Goal: Task Accomplishment & Management: Manage account settings

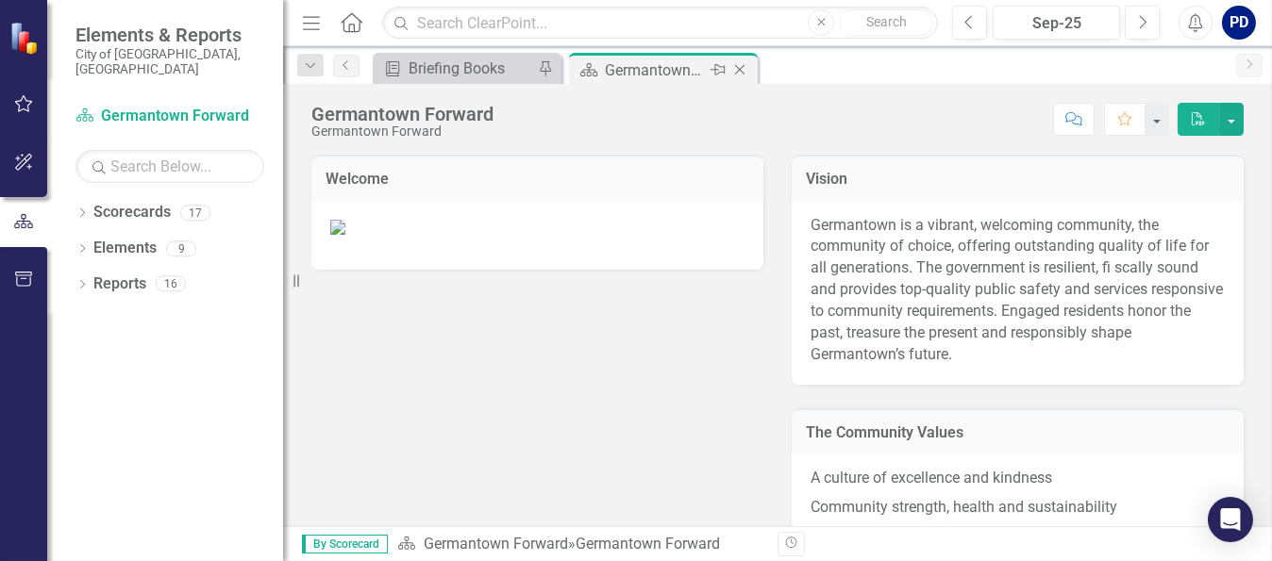
click at [649, 70] on div "Germantown Forward" at bounding box center [655, 70] width 101 height 24
click at [79, 209] on icon "Dropdown" at bounding box center [81, 214] width 13 height 10
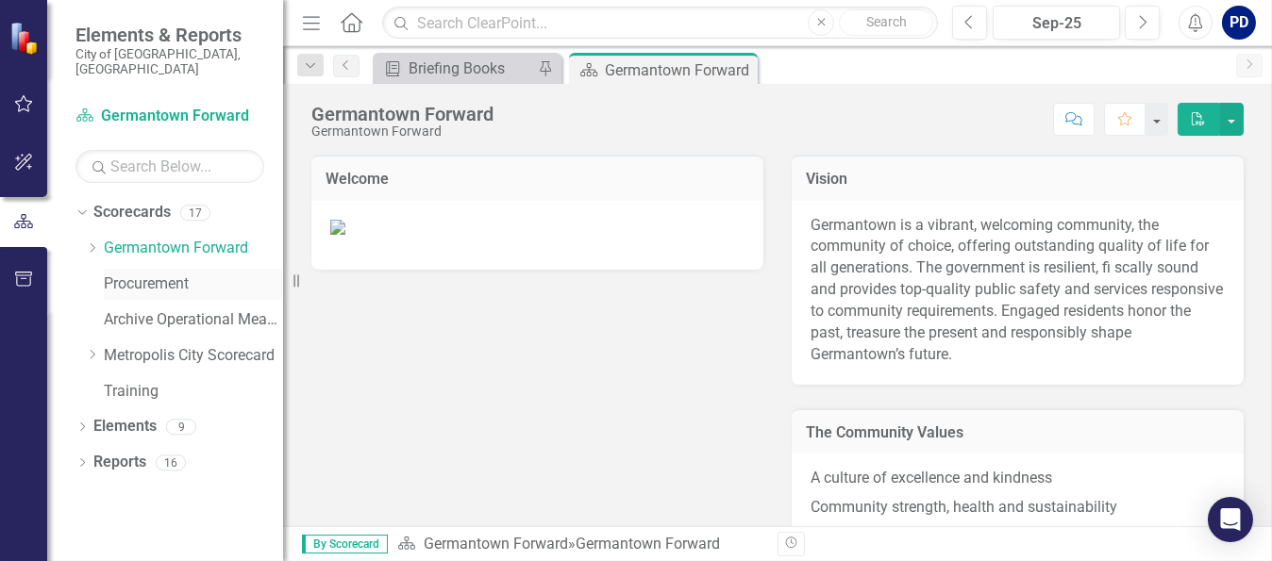
click at [135, 274] on link "Procurement" at bounding box center [193, 285] width 179 height 22
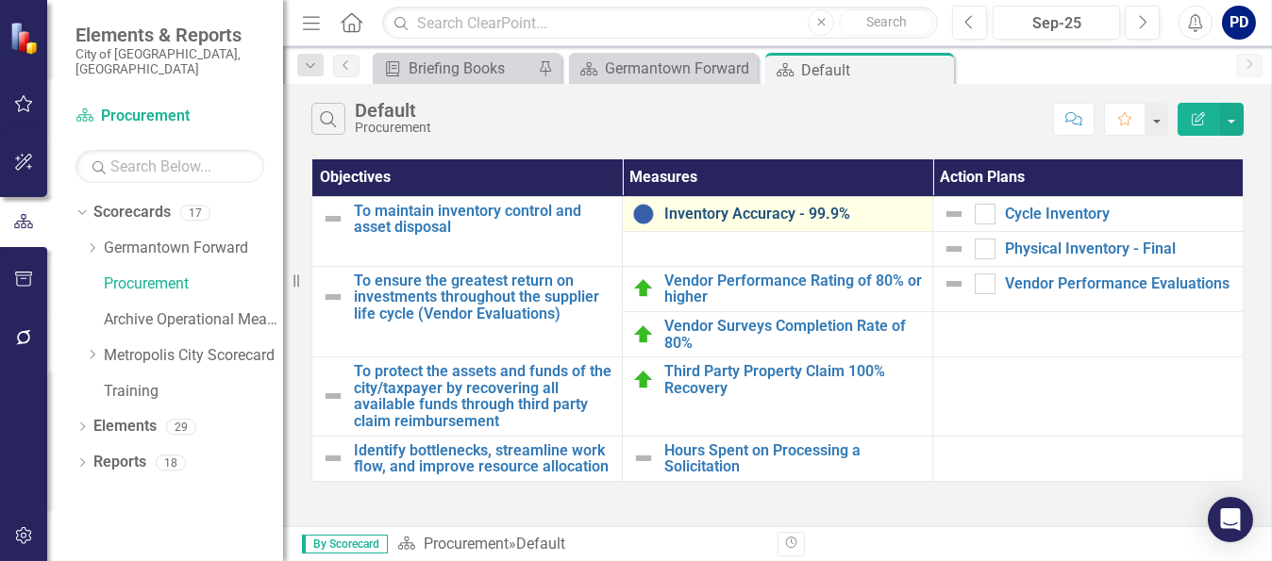
click at [731, 212] on link "Inventory Accuracy - 99.9%" at bounding box center [793, 214] width 259 height 17
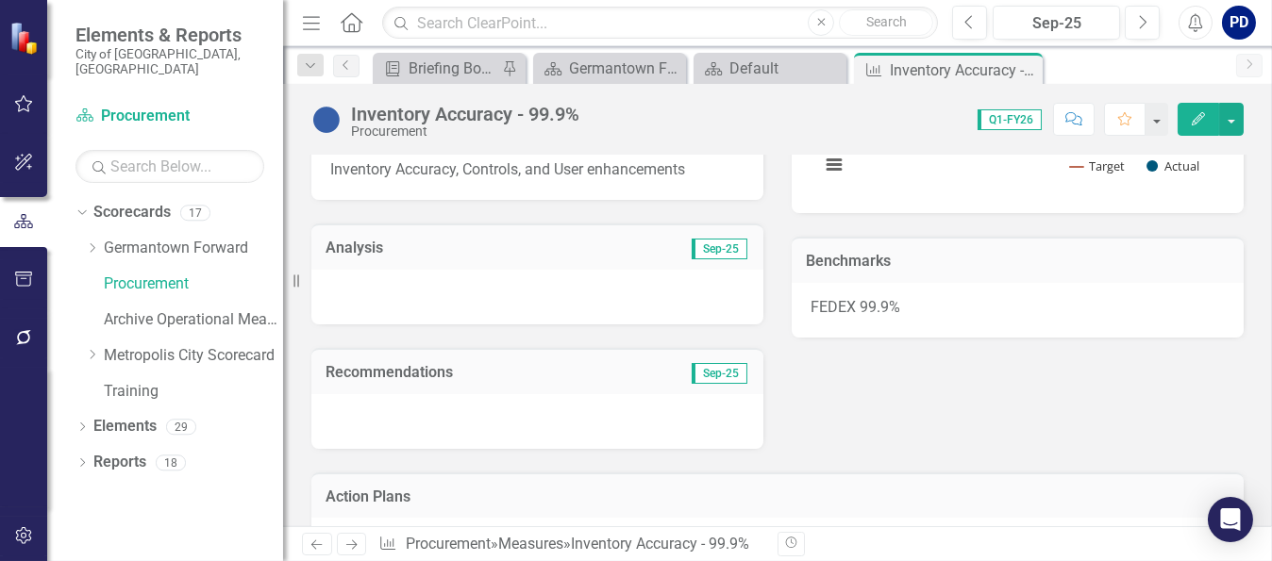
scroll to position [283, 0]
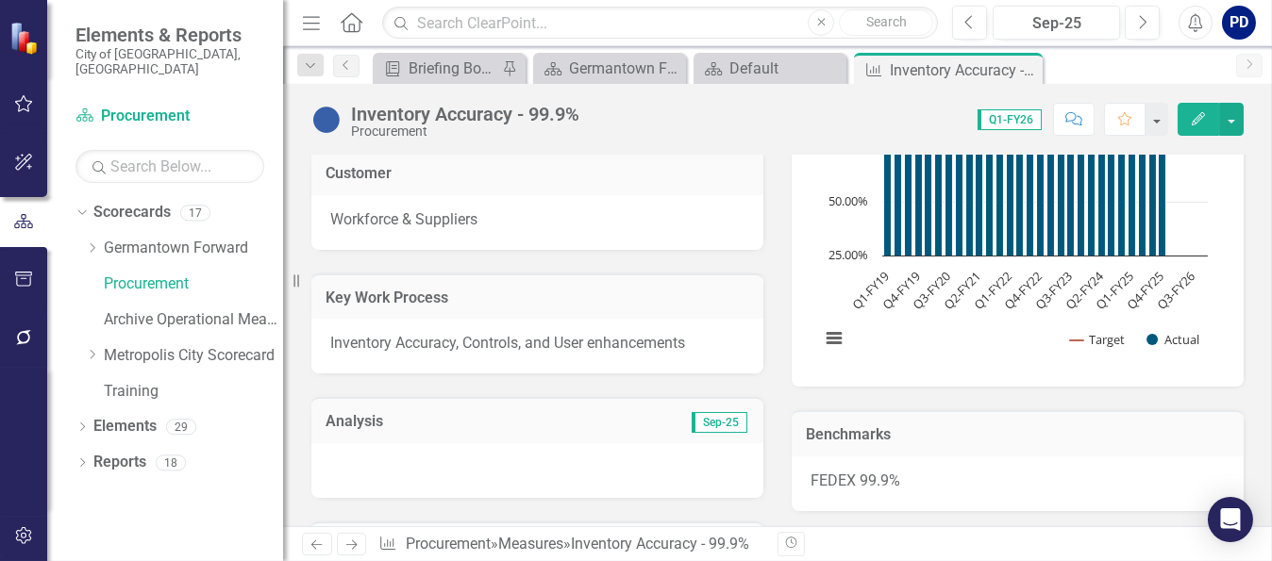
click at [508, 460] on div at bounding box center [537, 470] width 452 height 55
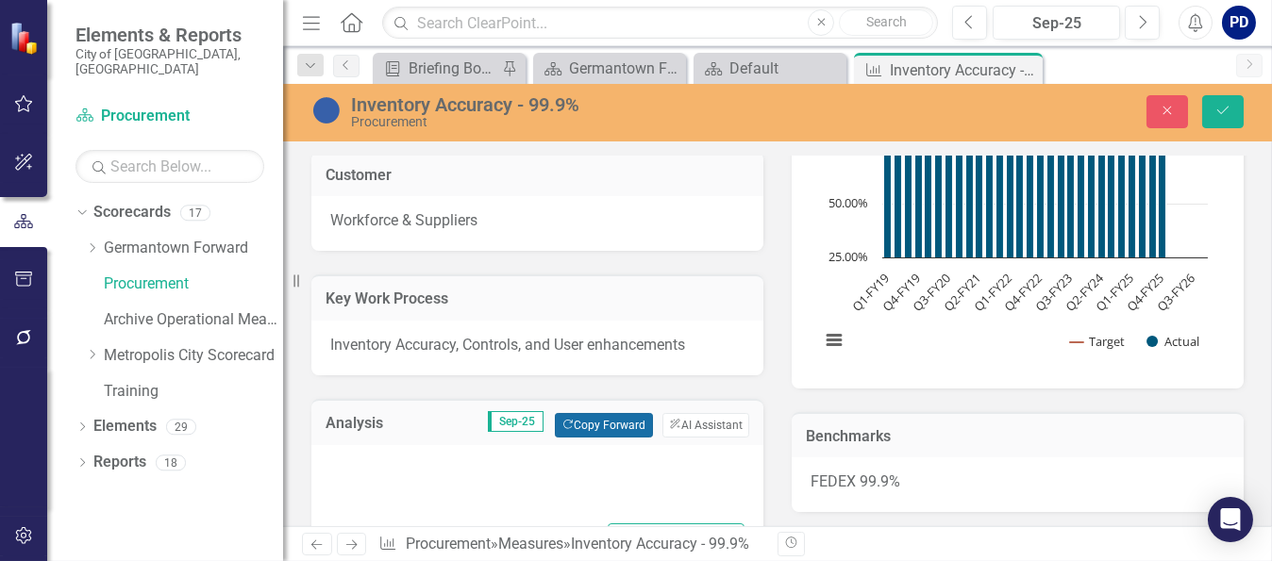
click at [581, 428] on button "Copy Forward Copy Forward" at bounding box center [603, 425] width 97 height 25
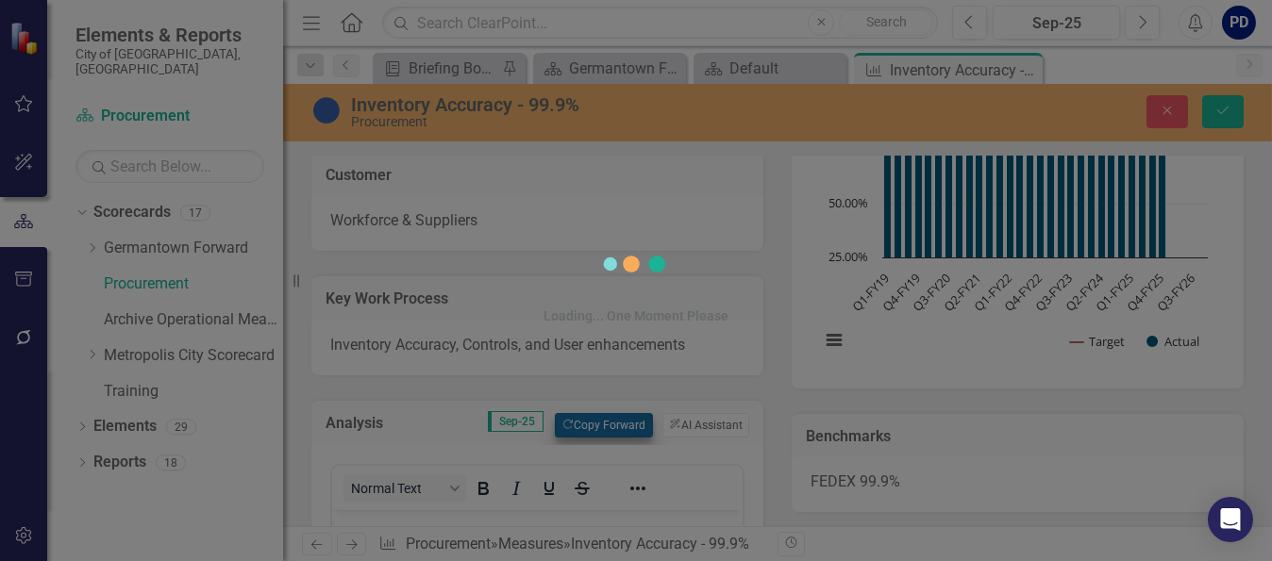
scroll to position [0, 0]
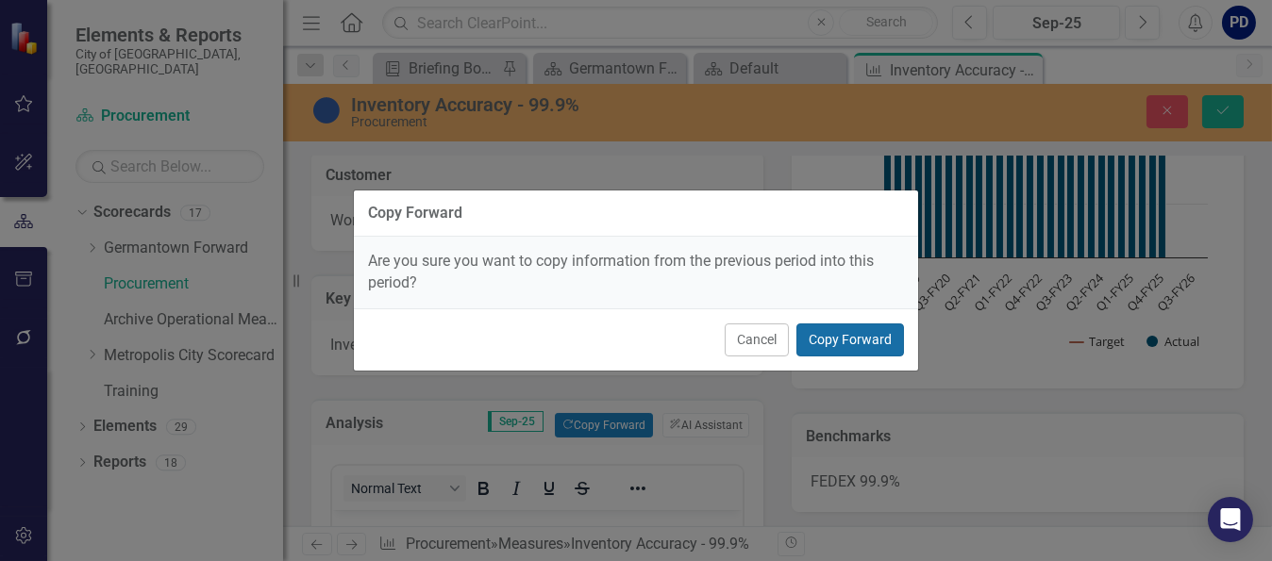
click at [828, 337] on button "Copy Forward" at bounding box center [850, 340] width 108 height 33
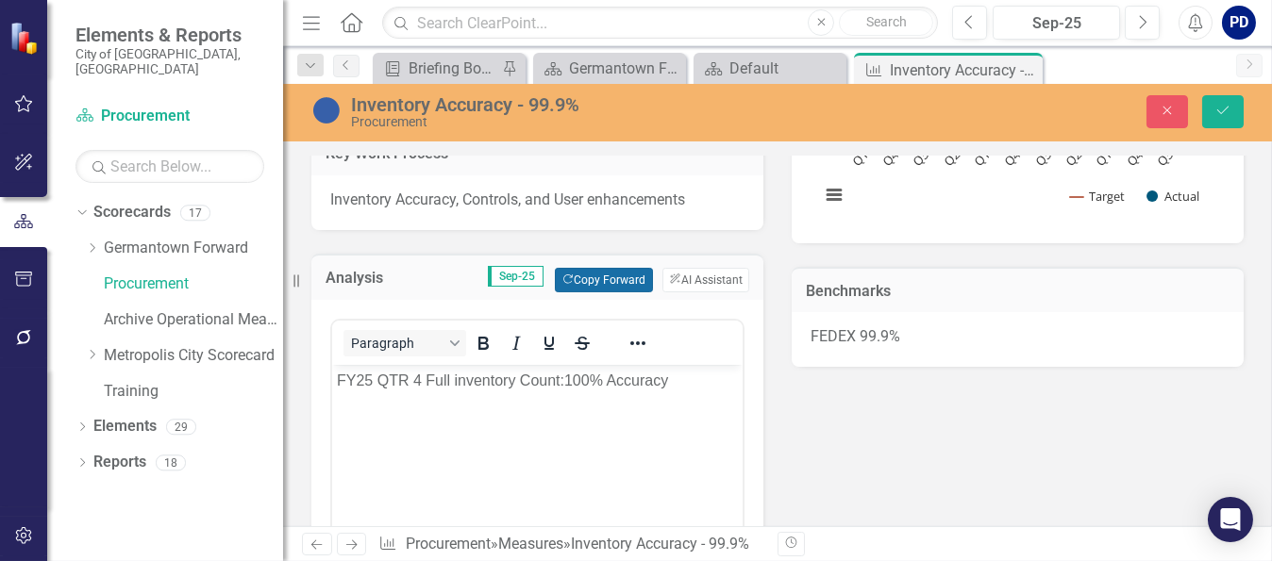
scroll to position [472, 0]
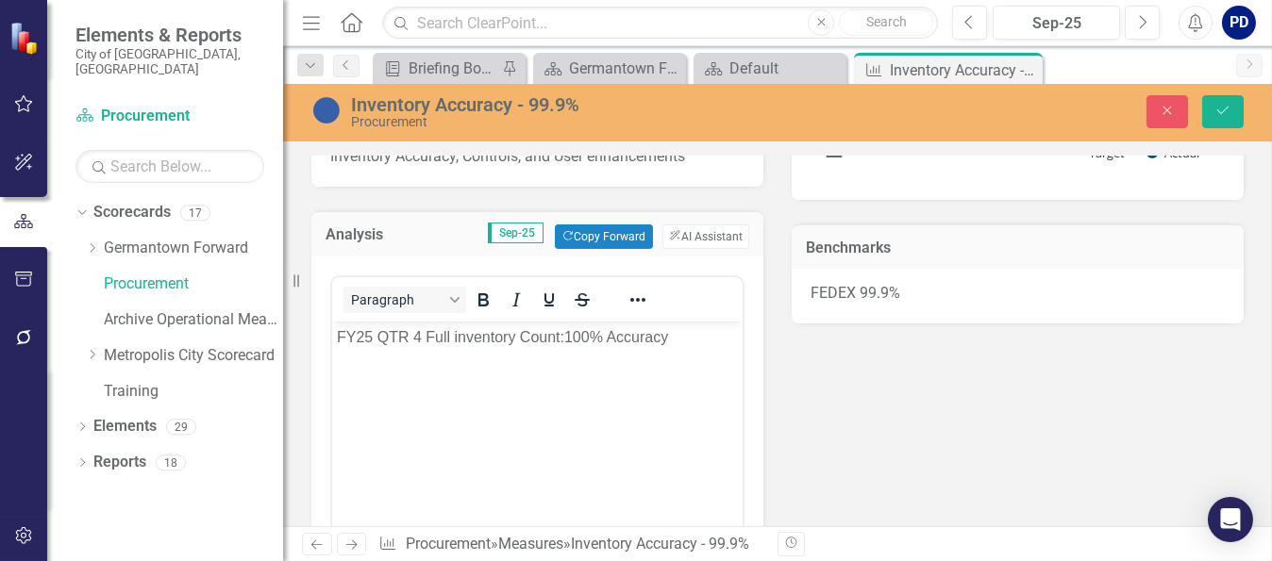
click at [371, 332] on p "FY25 QTR 4 Full inventory Count:100% Accuracy" at bounding box center [536, 337] width 401 height 23
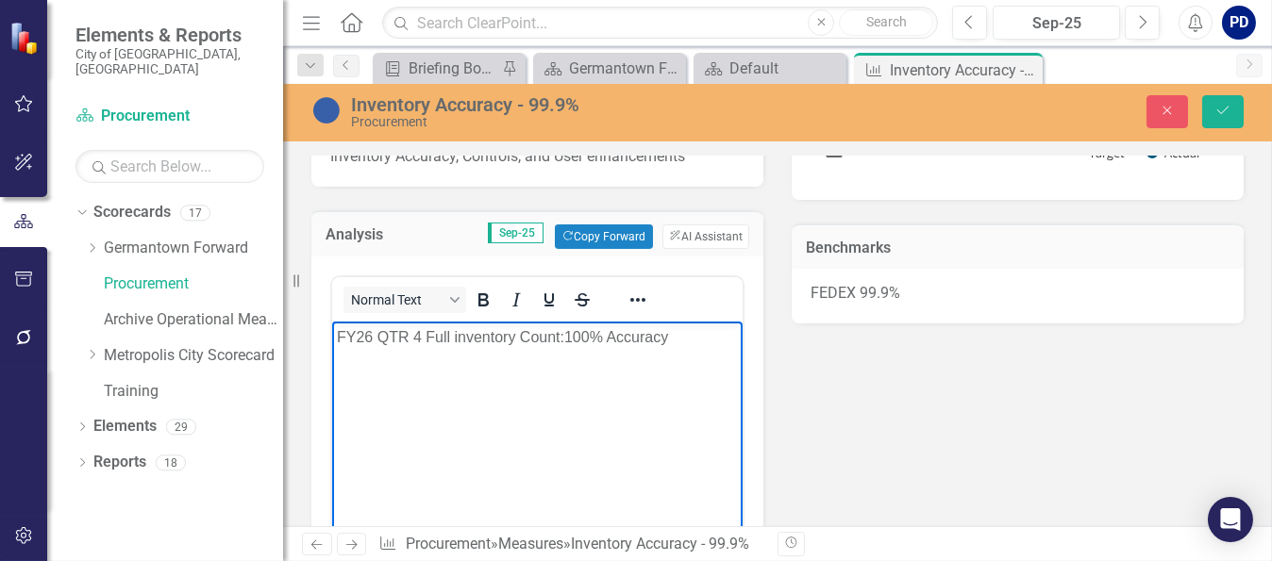
click at [422, 335] on p "FY26 QTR 4 Full inventory Count:100% Accuracy" at bounding box center [536, 337] width 401 height 23
click at [515, 340] on p "FY26 QTR 1 Full inventory Count:100% Accuracy" at bounding box center [536, 337] width 401 height 23
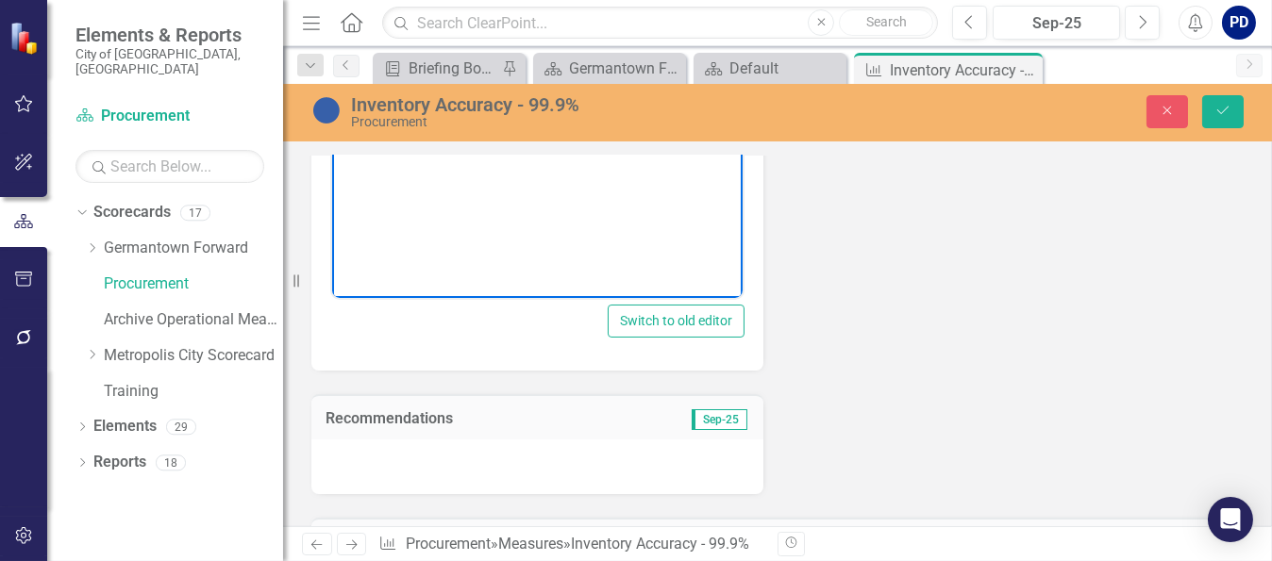
scroll to position [849, 0]
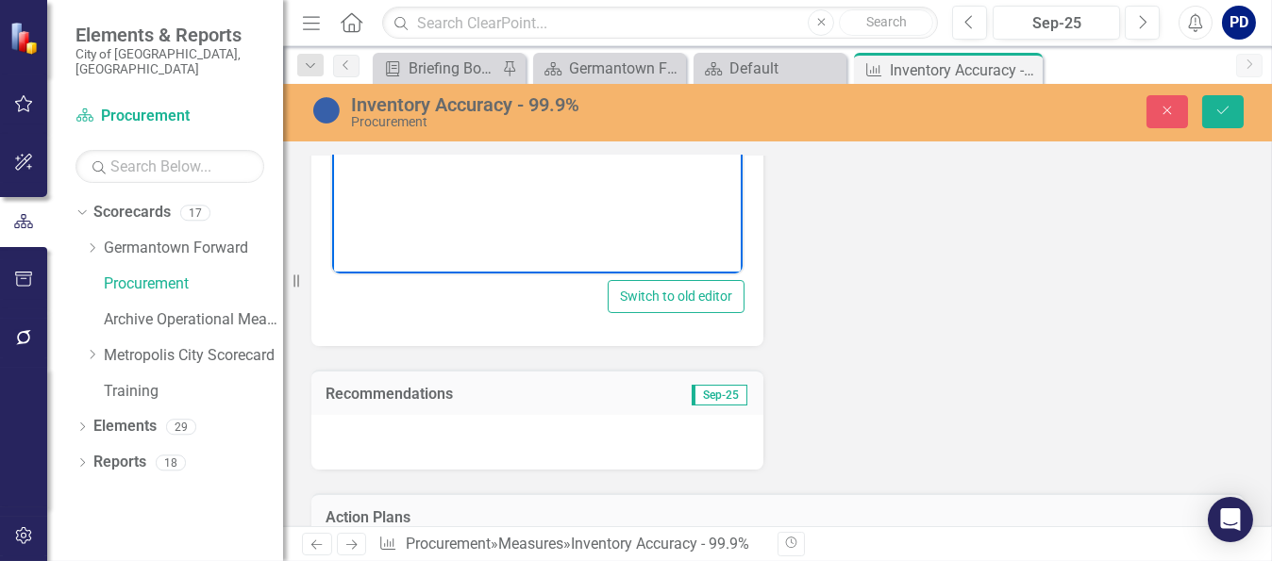
click at [539, 436] on div at bounding box center [537, 442] width 452 height 55
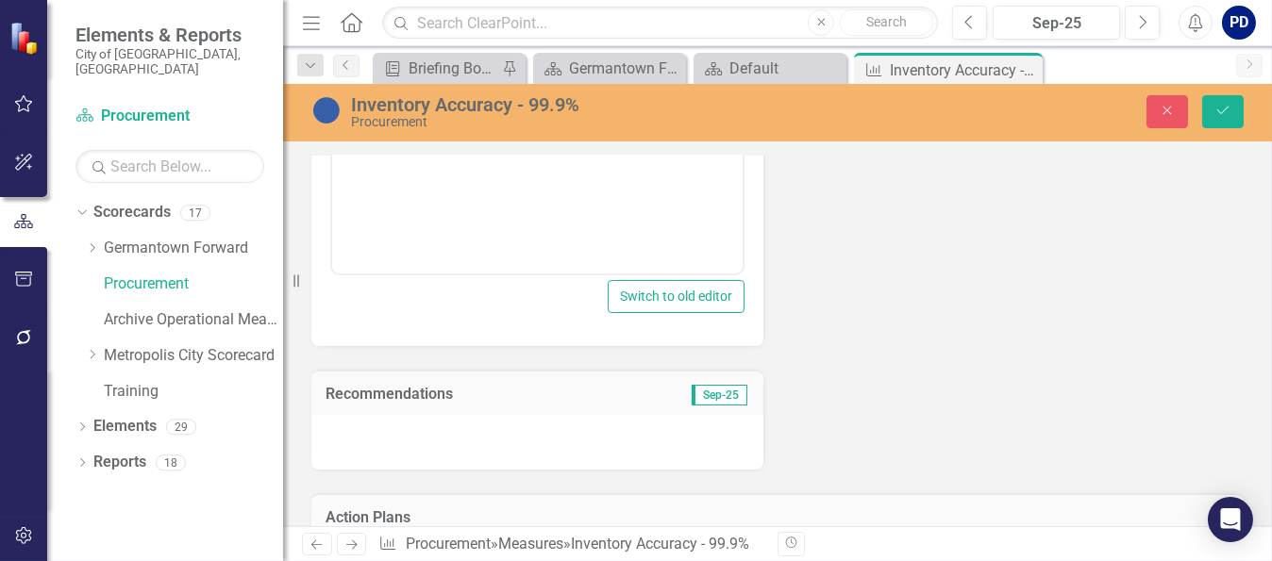
click at [539, 436] on div at bounding box center [537, 442] width 452 height 55
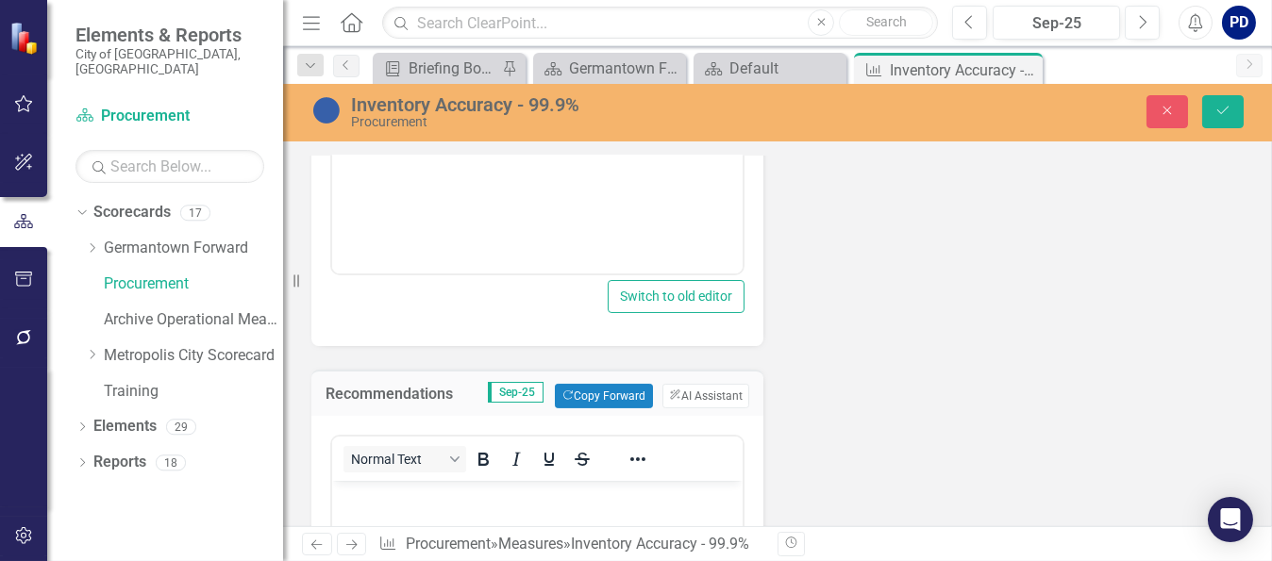
scroll to position [0, 0]
click at [576, 390] on button "Copy Forward Copy Forward" at bounding box center [603, 396] width 97 height 25
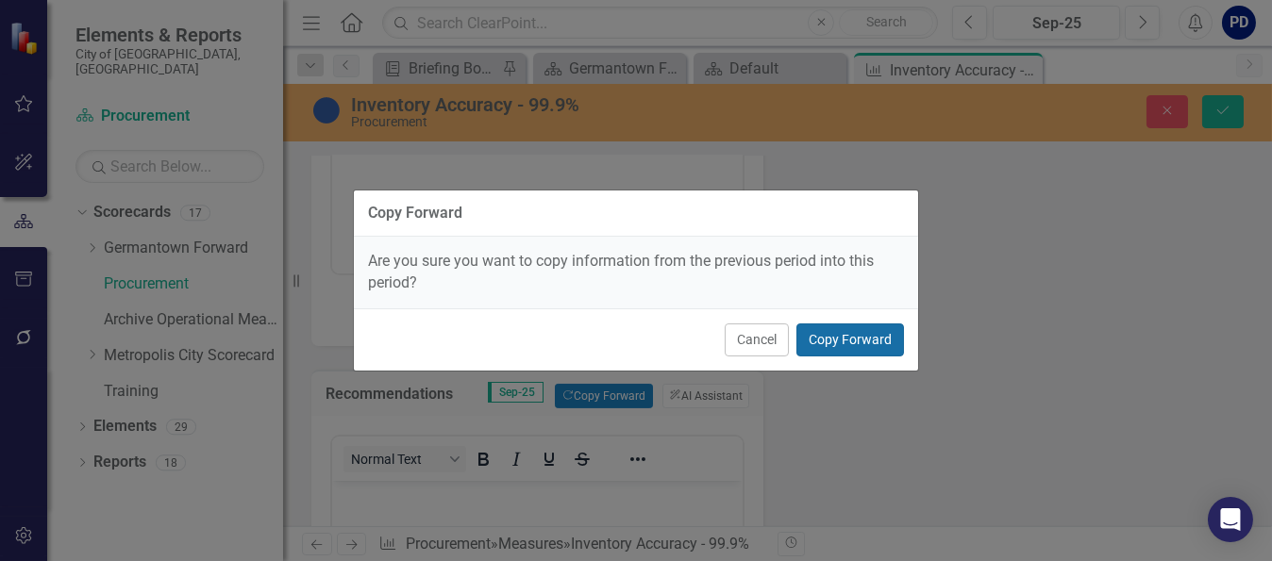
click at [853, 331] on button "Copy Forward" at bounding box center [850, 340] width 108 height 33
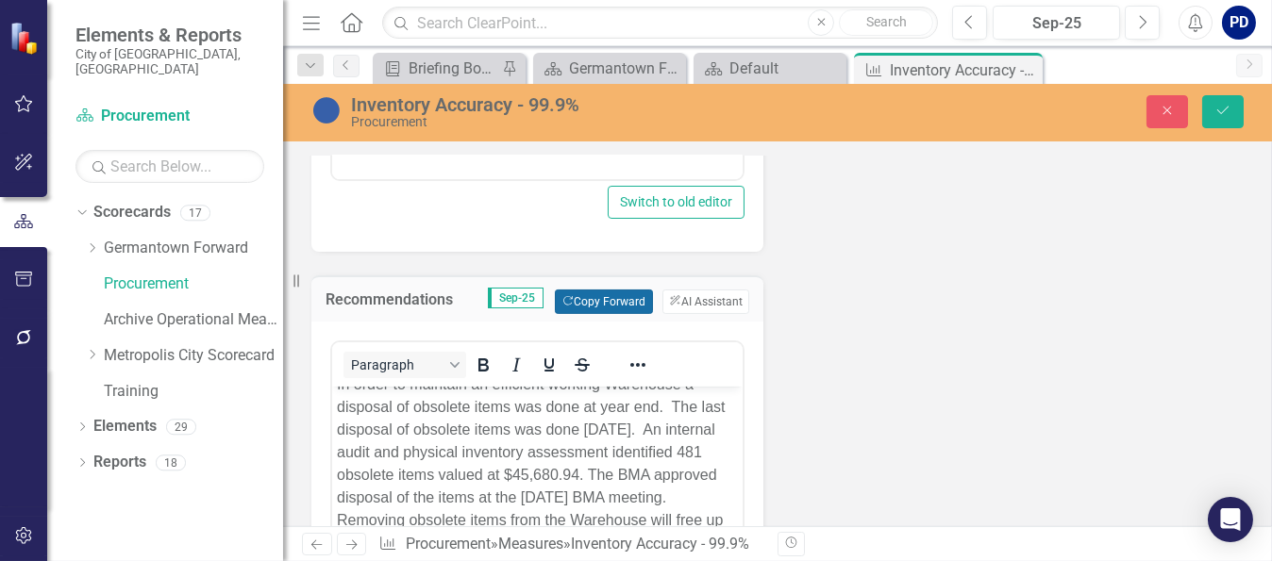
scroll to position [1038, 0]
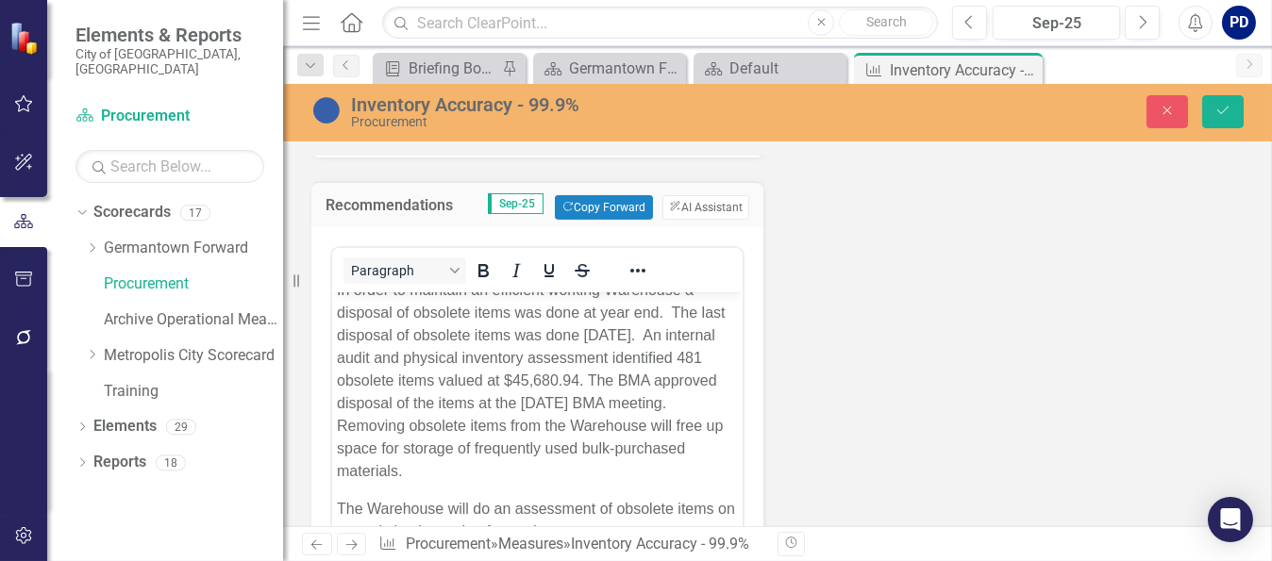
click at [568, 464] on p "In order to maintain an efficient working Warehouse a disposal of obsolete item…" at bounding box center [536, 380] width 401 height 204
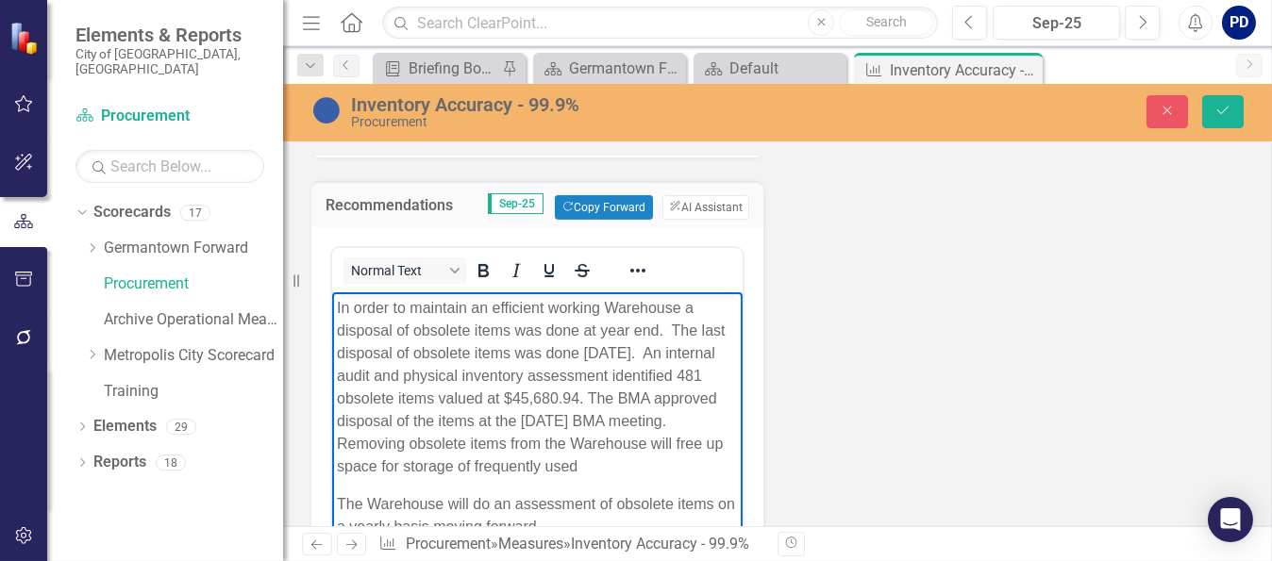
scroll to position [0, 0]
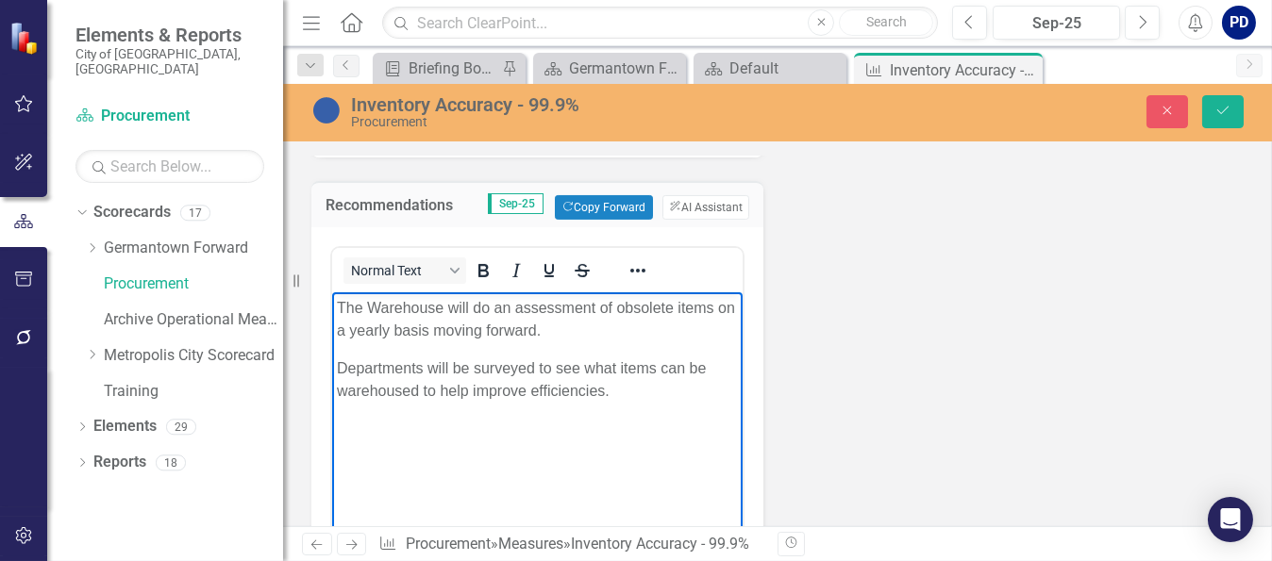
click at [471, 362] on p "Departments will be surveyed to see what items can be warehoused to help improv…" at bounding box center [536, 379] width 401 height 45
click at [343, 369] on p "Departments will be surveyed to see what items can be warehoused to help improv…" at bounding box center [536, 379] width 401 height 45
click at [336, 369] on p "Departments will be surveyed to see what items can be warehoused to help improv…" at bounding box center [536, 379] width 401 height 45
click at [671, 202] on icon "ClearPoint AI" at bounding box center [675, 207] width 12 height 10
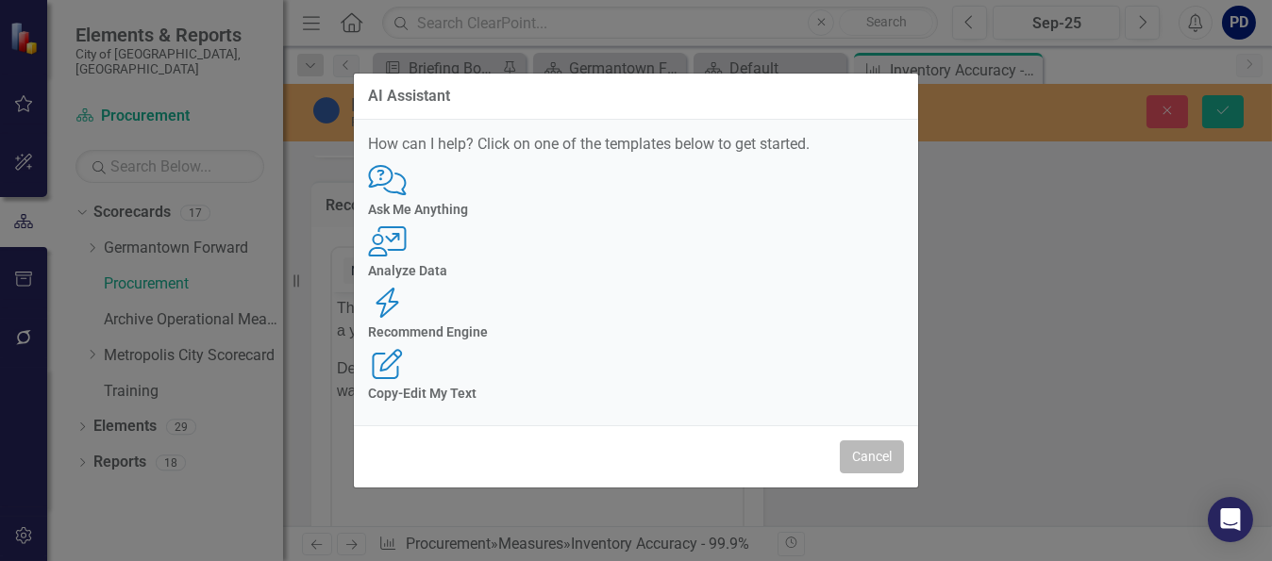
click at [852, 441] on button "Cancel" at bounding box center [872, 457] width 64 height 33
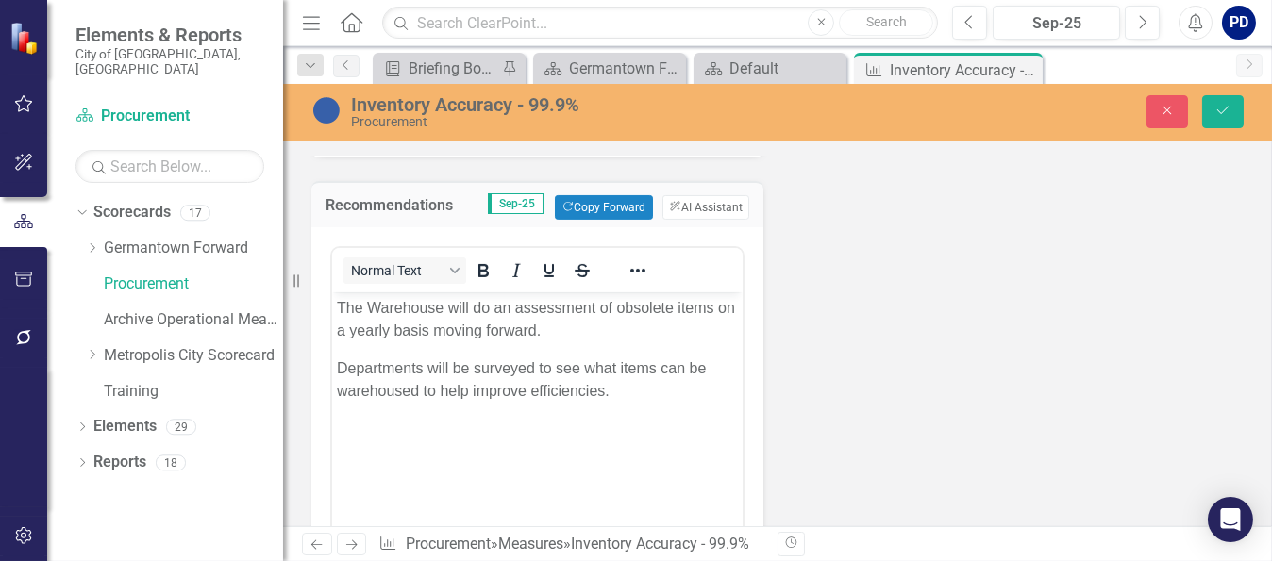
click at [334, 362] on body "The Warehouse will do an assessment of obsolete items on a yearly basis moving …" at bounding box center [536, 433] width 410 height 283
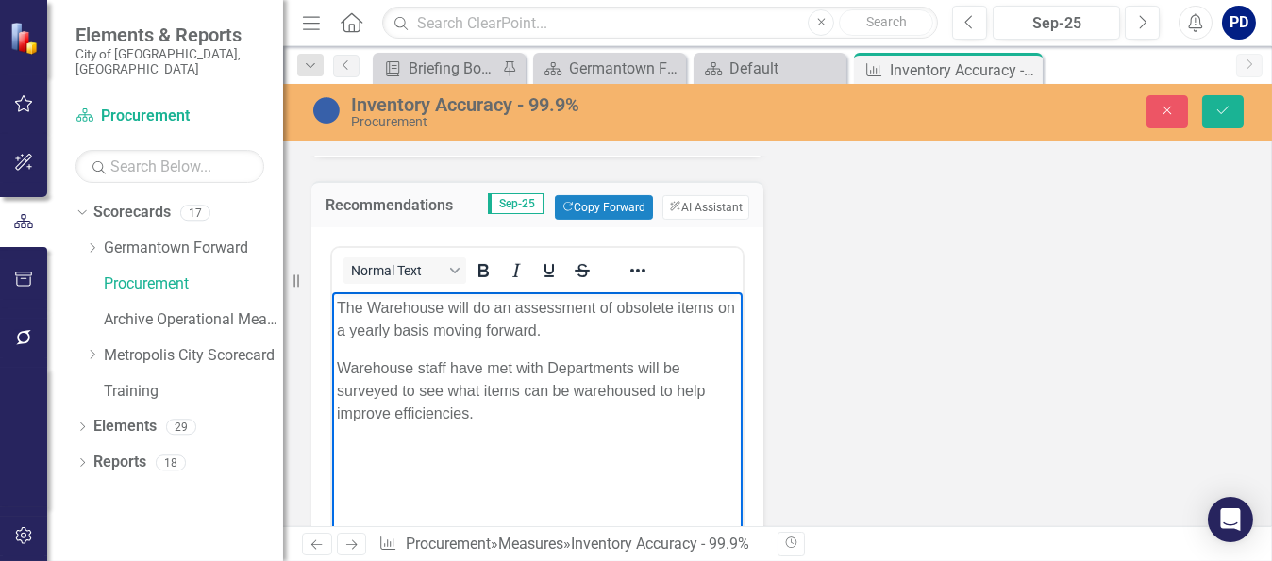
click at [444, 389] on p "Warehouse staff have met with Departments will be surveyed to see what items ca…" at bounding box center [536, 391] width 401 height 68
click at [375, 390] on p "Warehouse staff have met with Departments to discuss items can be warehoused to…" at bounding box center [536, 379] width 401 height 45
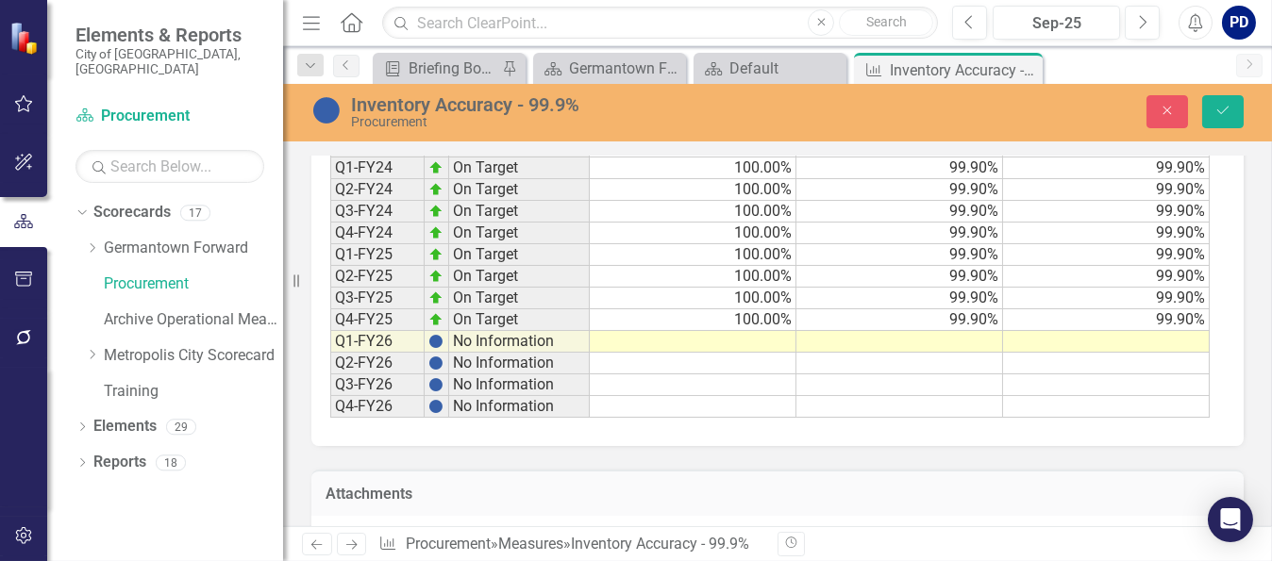
scroll to position [2359, 0]
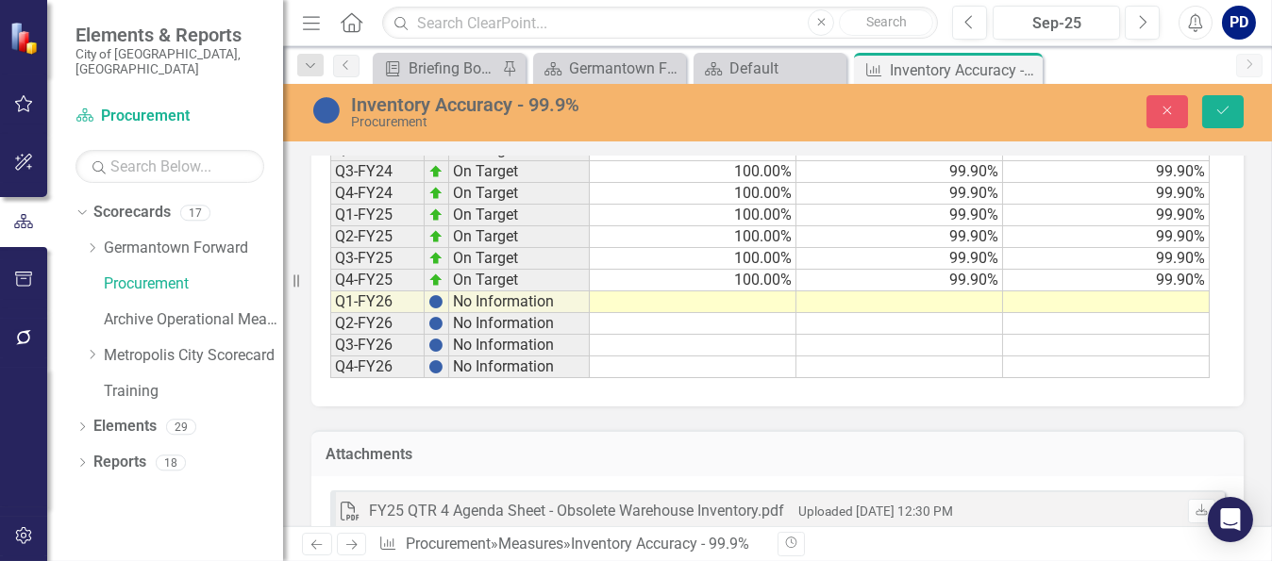
click at [751, 292] on td at bounding box center [693, 303] width 207 height 22
click at [968, 292] on td at bounding box center [899, 303] width 207 height 22
click at [330, 276] on div "Period Status Actual Target Benchmark Q1-FY19 Caution 95.00% 99.90% 99.90% Q2-F…" at bounding box center [330, 19] width 0 height 717
type textarea "99.9"
click at [709, 313] on td at bounding box center [693, 324] width 207 height 22
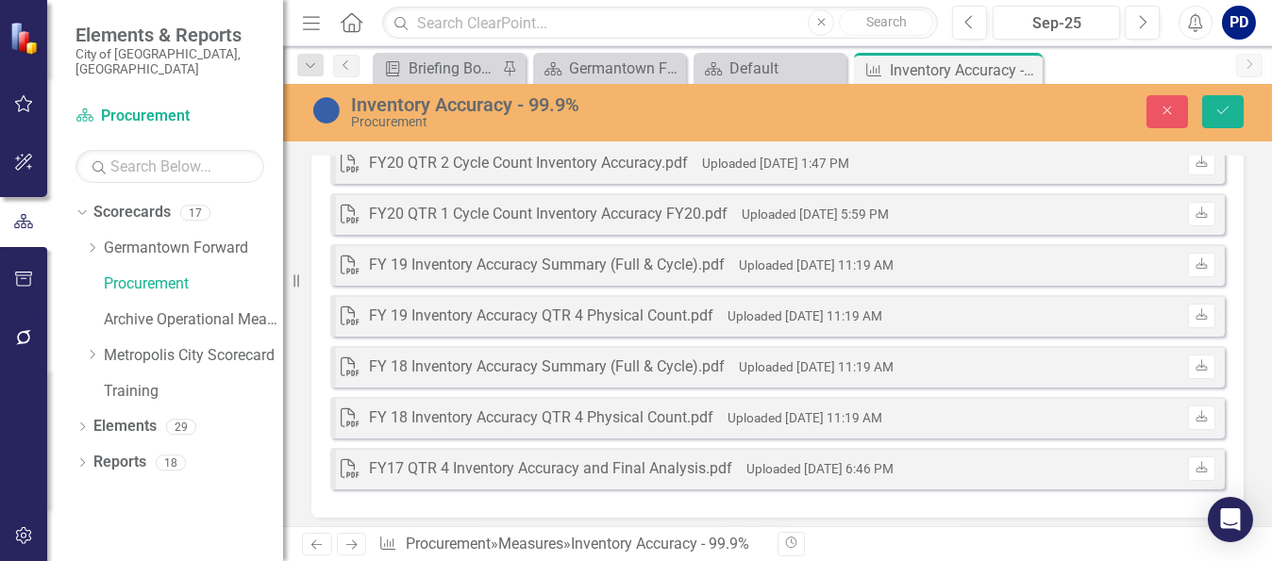
scroll to position [4287, 0]
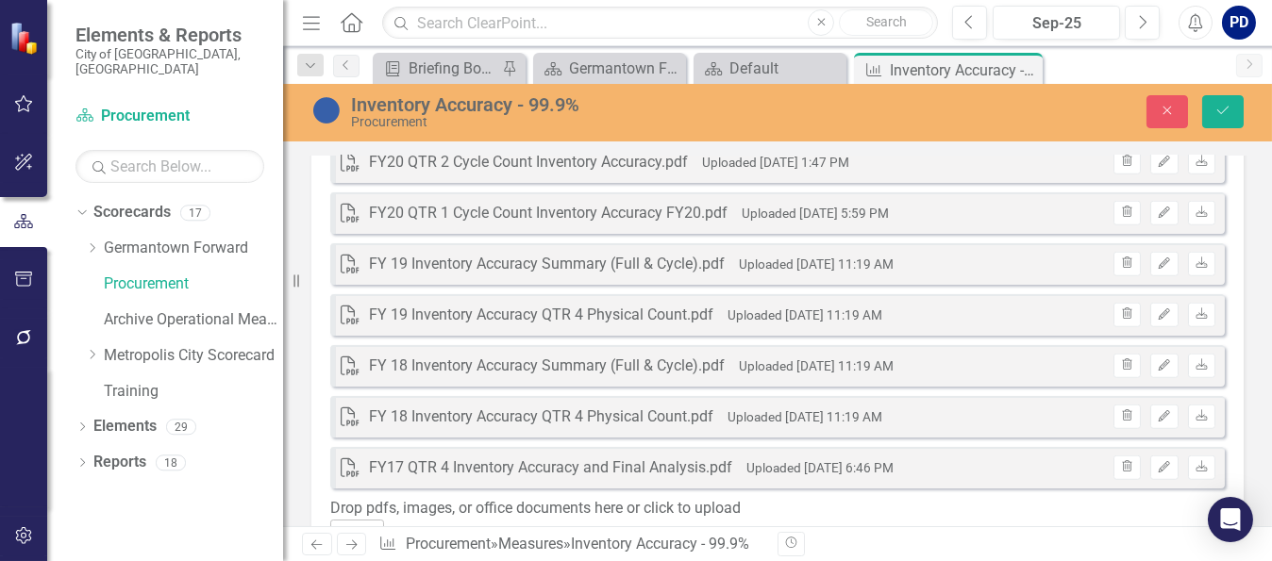
click at [686, 508] on div "Drop pdfs, images, or office documents here or click to upload" at bounding box center [777, 509] width 894 height 22
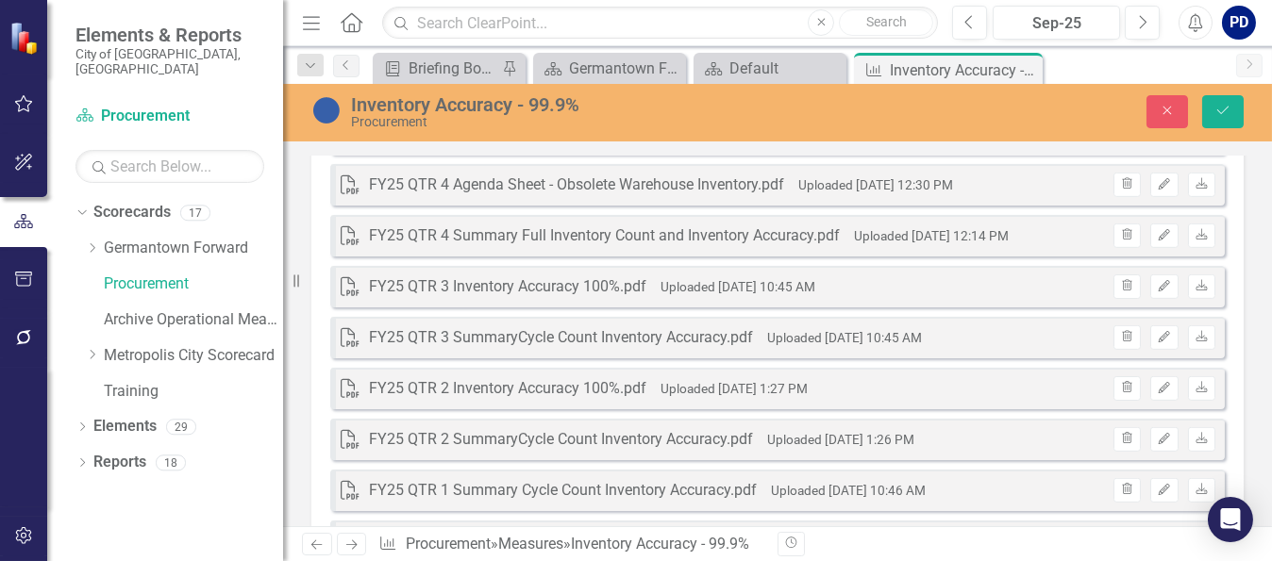
scroll to position [2642, 0]
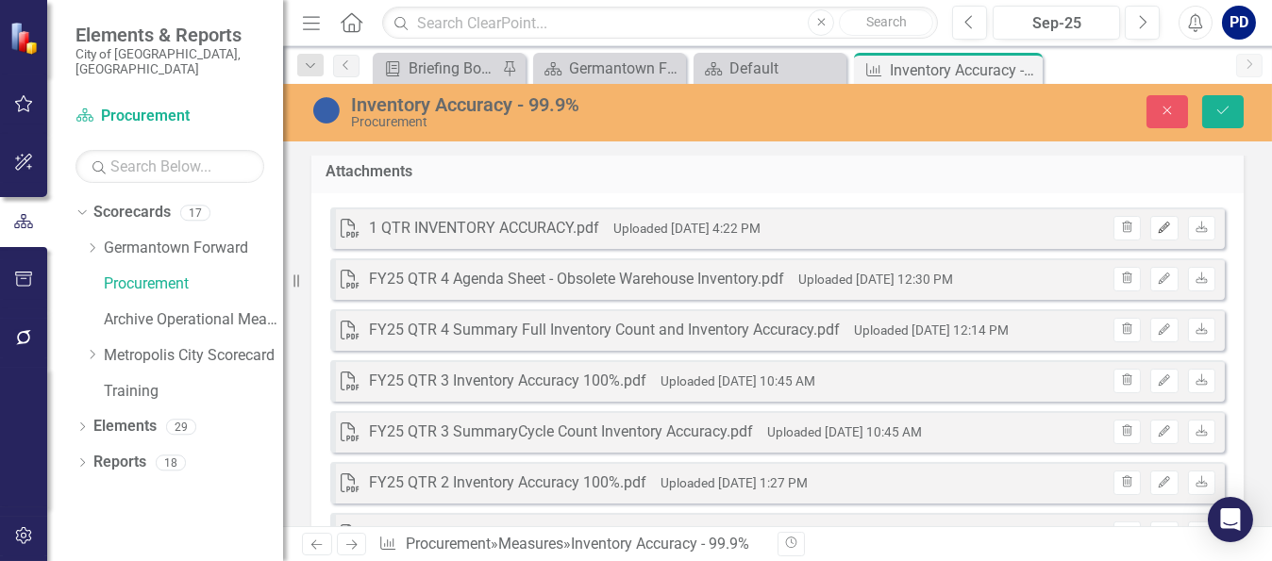
click at [1151, 226] on button "Edit" at bounding box center [1163, 228] width 27 height 25
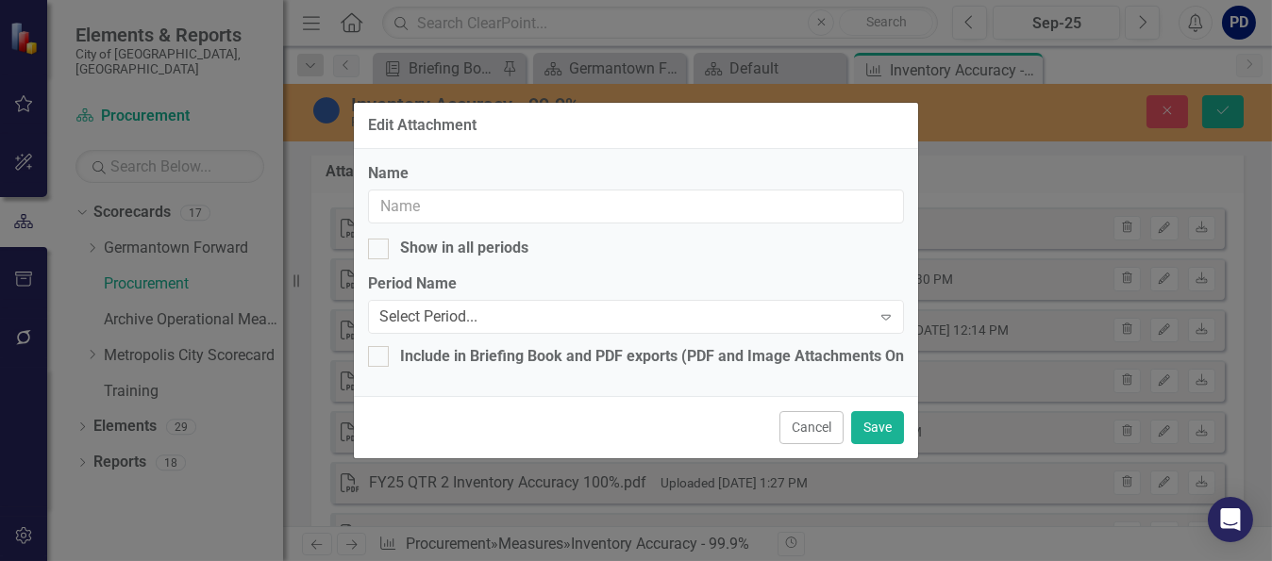
type input "1 QTR INVENTORY ACCURACY.pdf"
checkbox input "true"
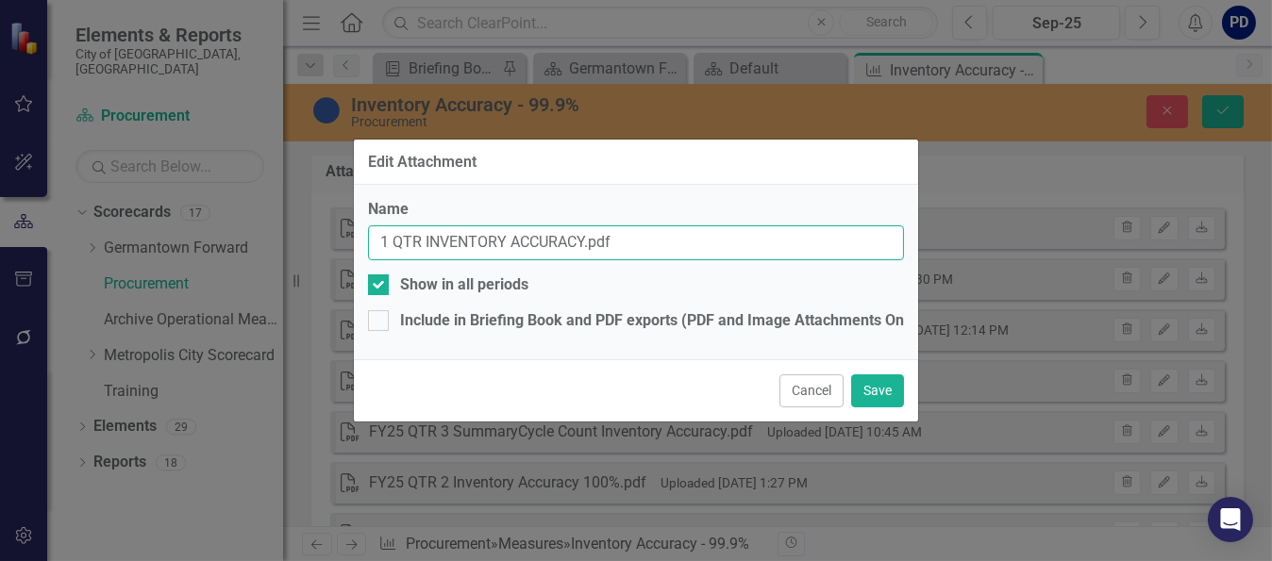
click at [376, 243] on input "1 QTR INVENTORY ACCURACY.pdf" at bounding box center [636, 243] width 536 height 35
type input "FY1 QTR INVENTORY ACCURACY.pdf"
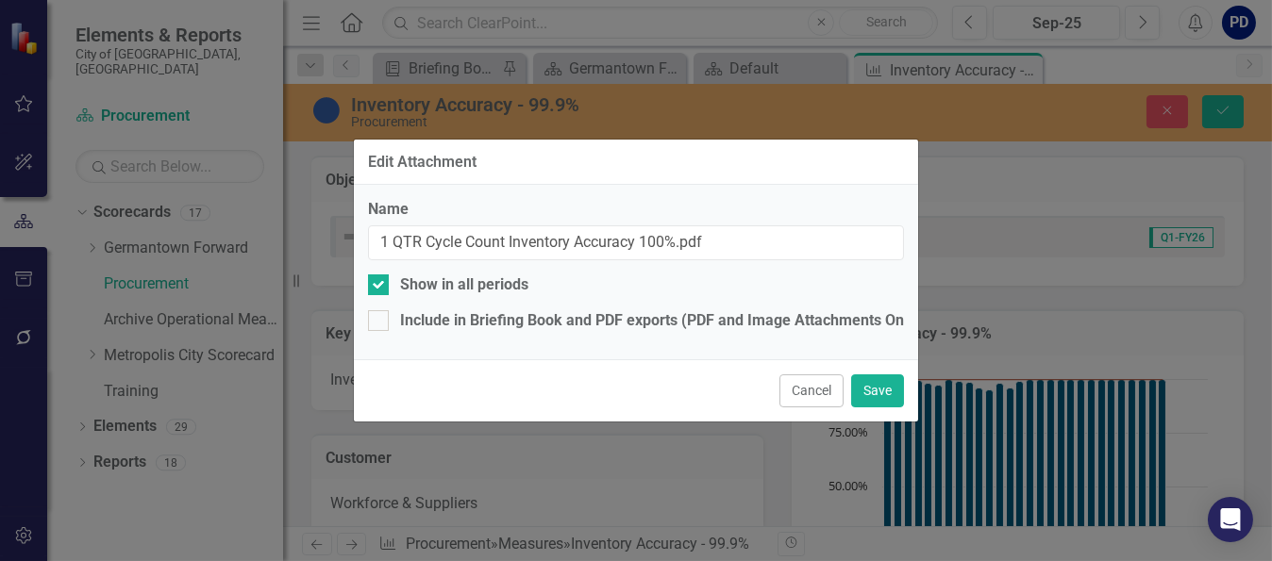
scroll to position [2642, 0]
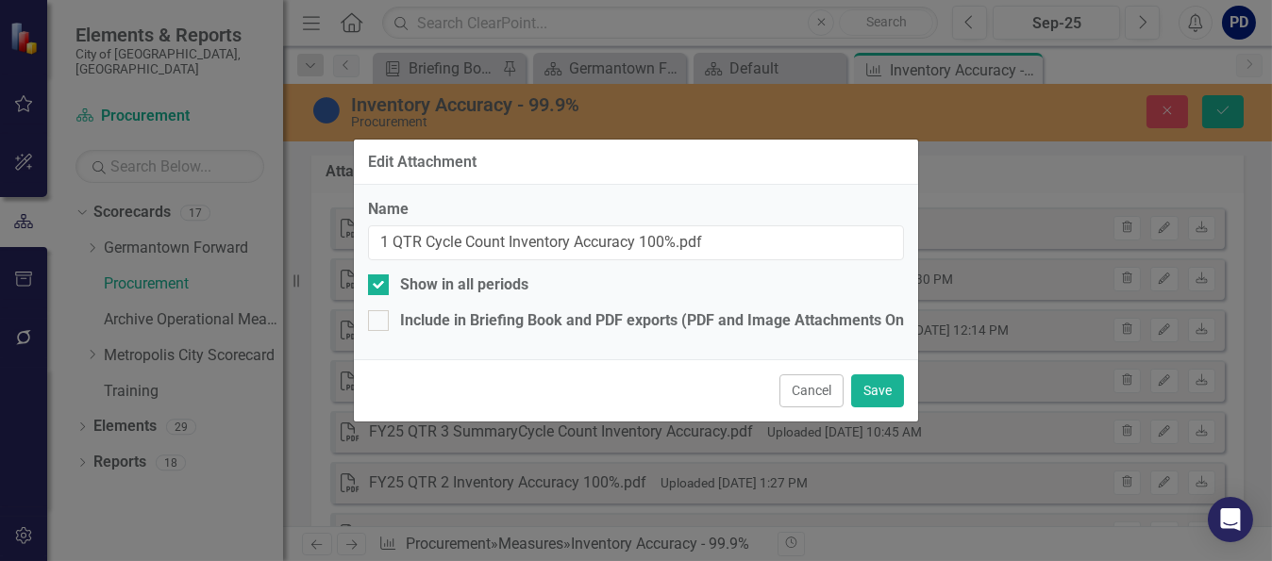
click at [808, 401] on button "Cancel" at bounding box center [811, 391] width 64 height 33
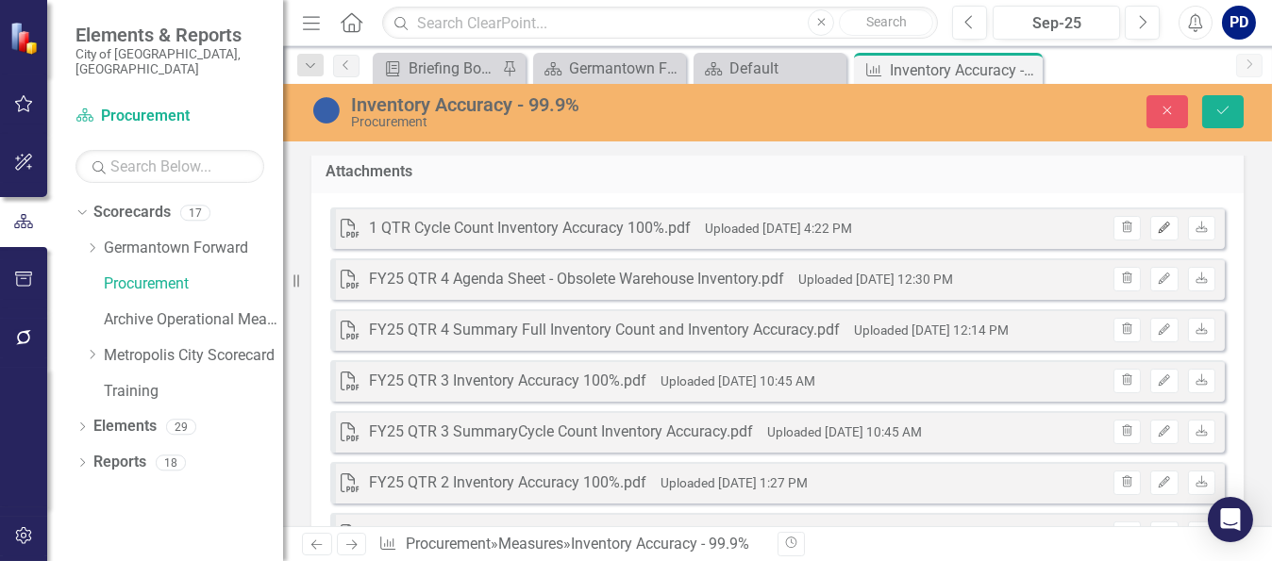
click at [1157, 223] on icon "Edit" at bounding box center [1164, 228] width 14 height 11
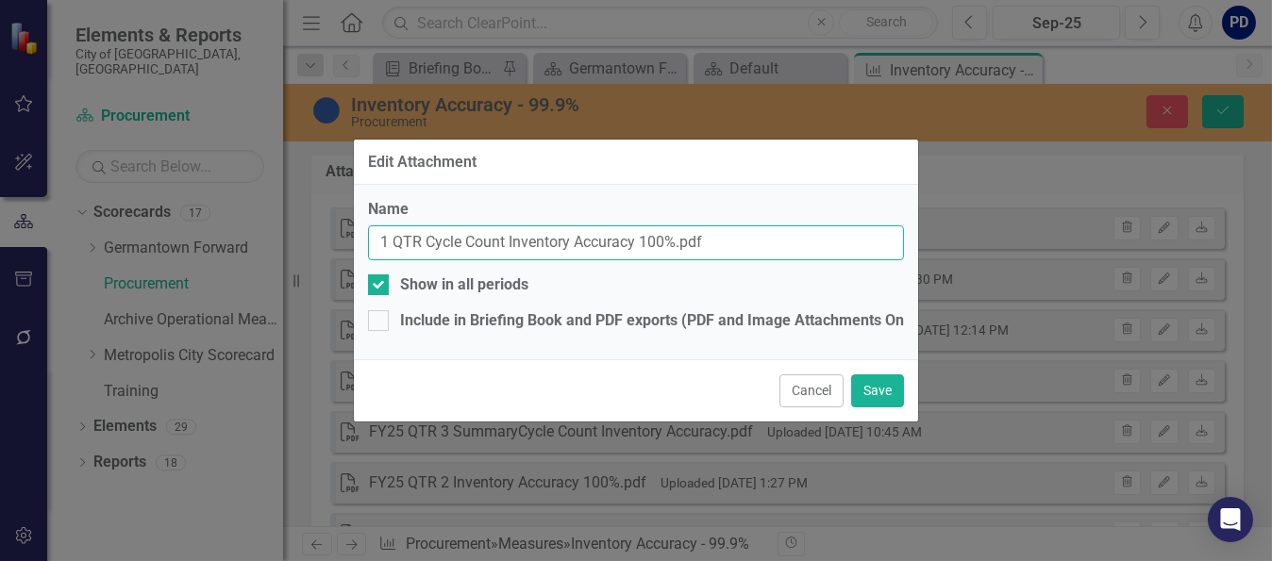
click at [382, 243] on input "1 QTR Cycle Count Inventory Accuracy 100%.pdf" at bounding box center [636, 243] width 536 height 35
type input "FY26 1 QTR Cycle Count Inventory Accuracy 100%.pdf"
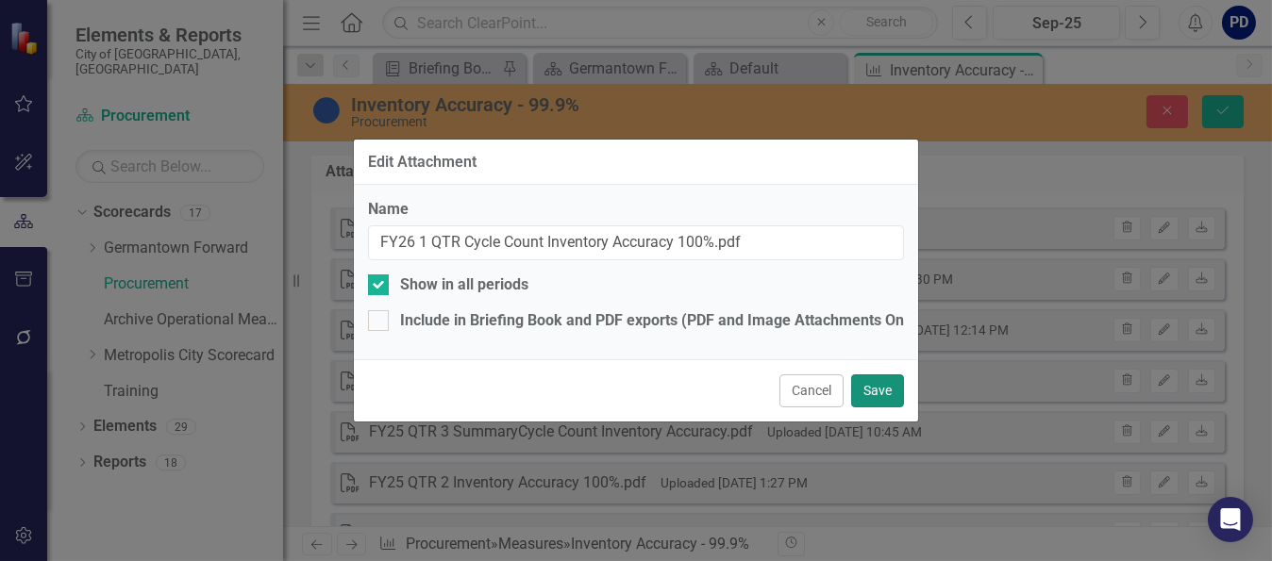
click at [882, 390] on button "Save" at bounding box center [877, 391] width 53 height 33
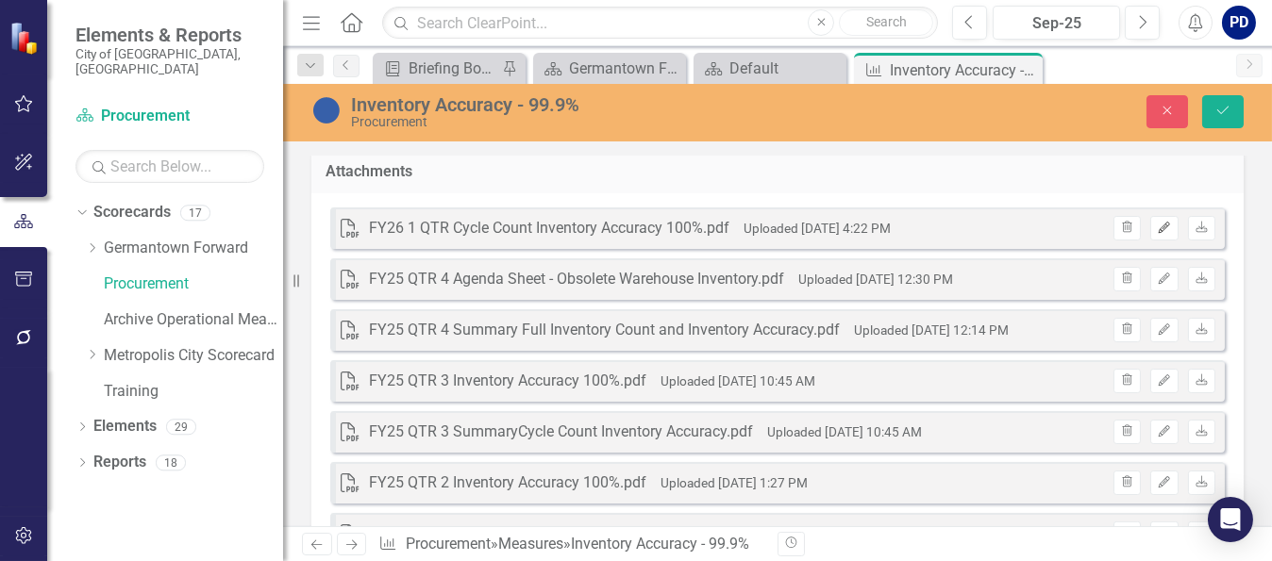
click at [1157, 223] on icon "Edit" at bounding box center [1164, 228] width 14 height 11
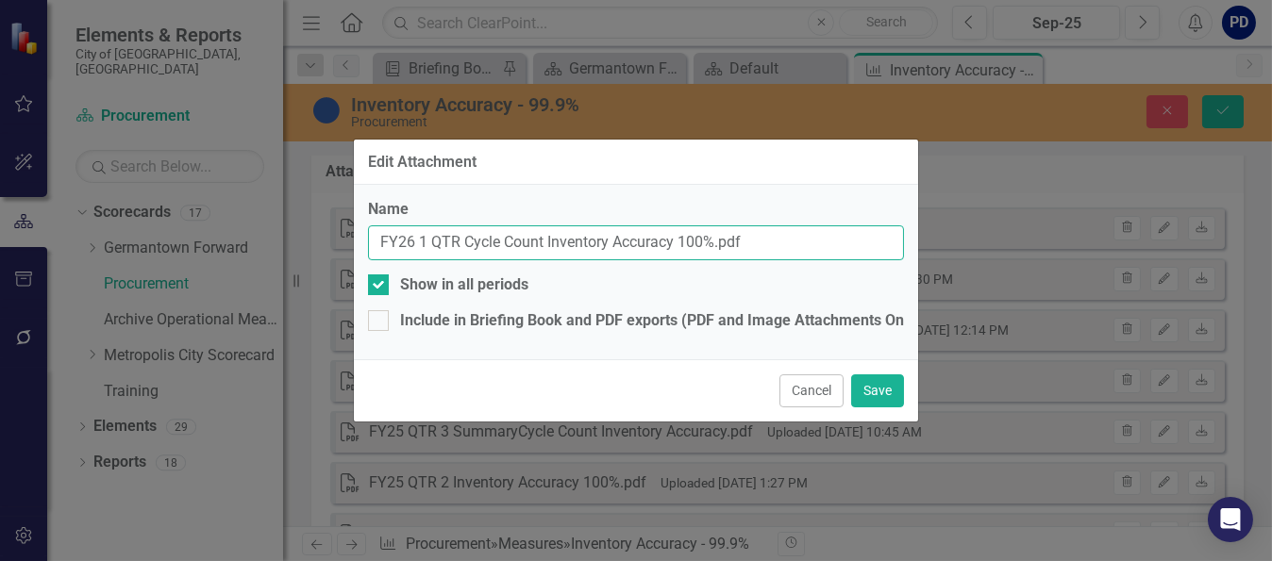
click at [460, 245] on input "FY26 1 QTR Cycle Count Inventory Accuracy 100%.pdf" at bounding box center [636, 243] width 536 height 35
type input "FY26 1 QTR Summary Cycle Count Inventory Accuracy 100%.pdf"
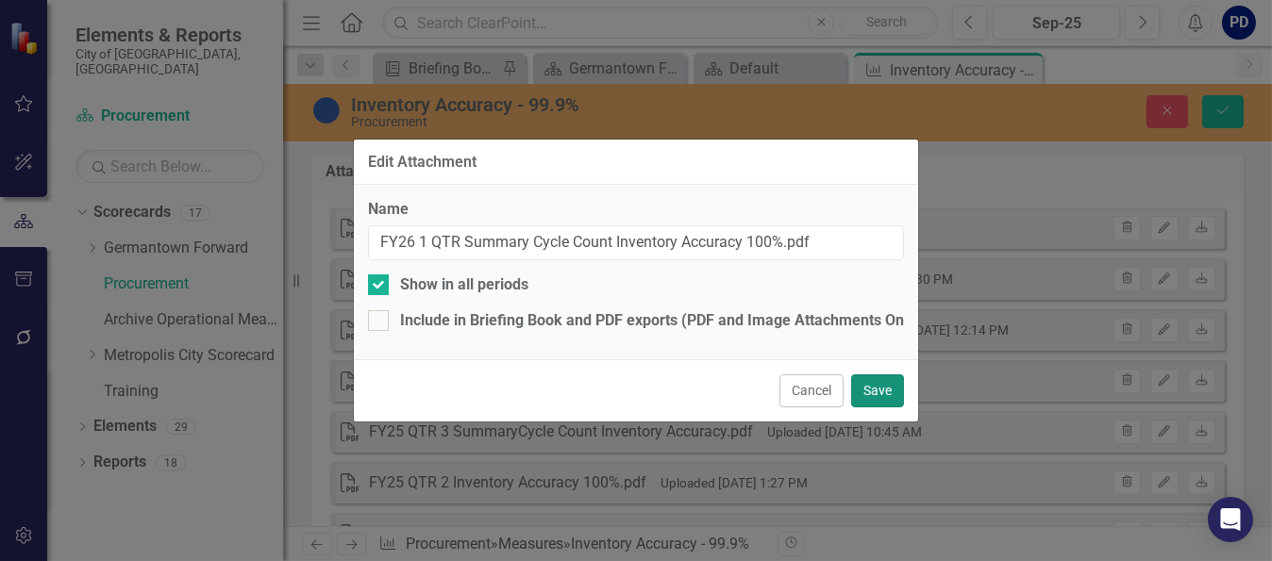
click at [877, 390] on button "Save" at bounding box center [877, 391] width 53 height 33
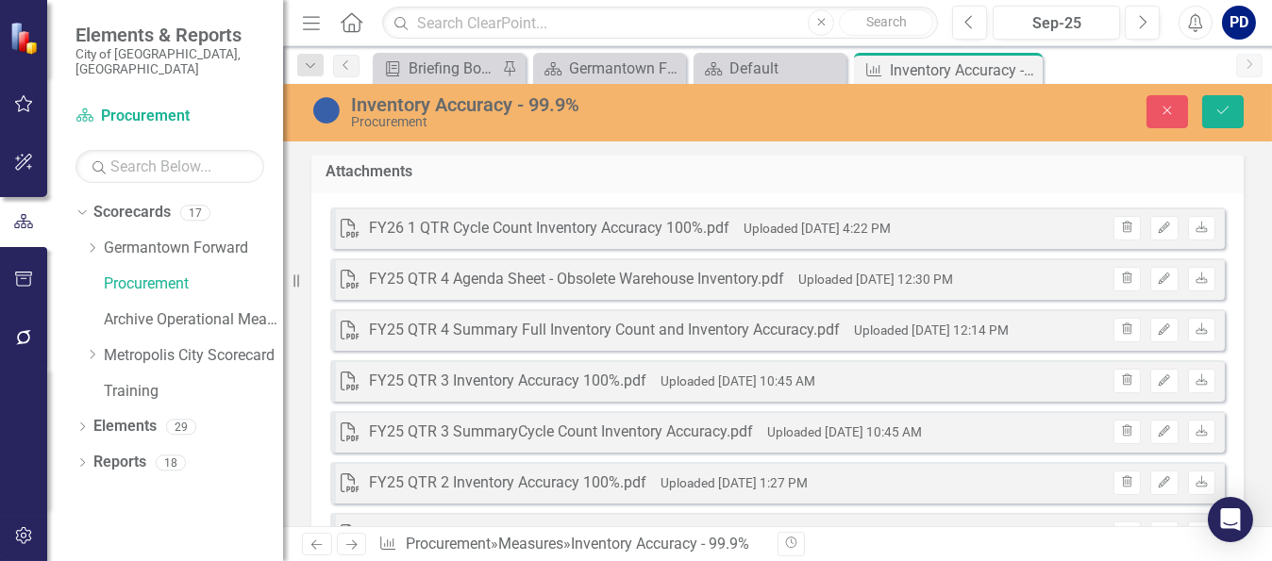
click at [618, 269] on div "FY25 QTR 4 Agenda Sheet - Obsolete Warehouse Inventory.pdf" at bounding box center [576, 280] width 415 height 22
click at [586, 223] on div "FY26 1 QTR Cycle Count Inventory Accuracy 100%.pdf" at bounding box center [549, 229] width 360 height 22
click at [1157, 223] on icon "Edit" at bounding box center [1164, 228] width 14 height 11
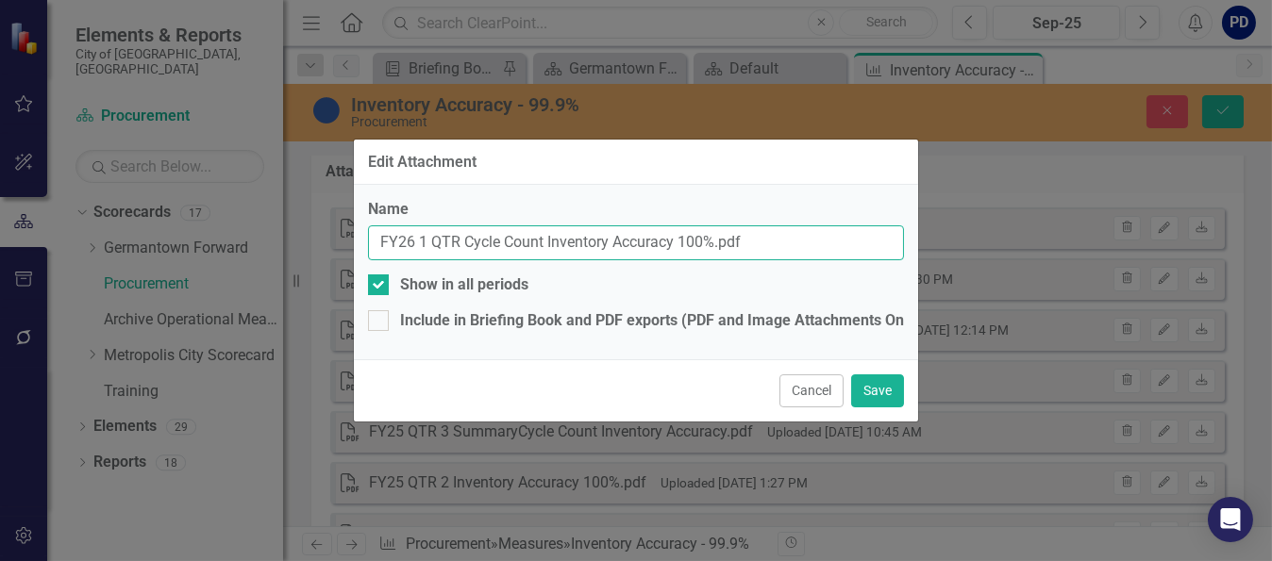
click at [466, 240] on input "FY26 1 QTR Cycle Count Inventory Accuracy 100%.pdf" at bounding box center [636, 243] width 536 height 35
type input "FY26 1 QTR Summary Cycle Count Inventory Accuracy 100%.pdf"
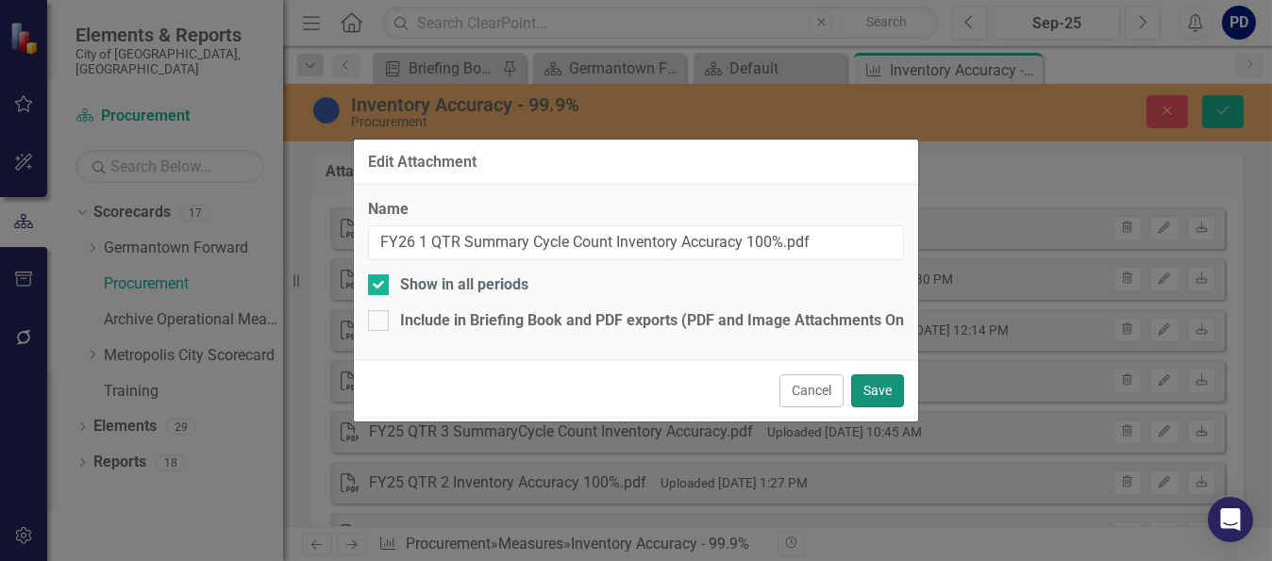
click at [868, 390] on button "Save" at bounding box center [877, 391] width 53 height 33
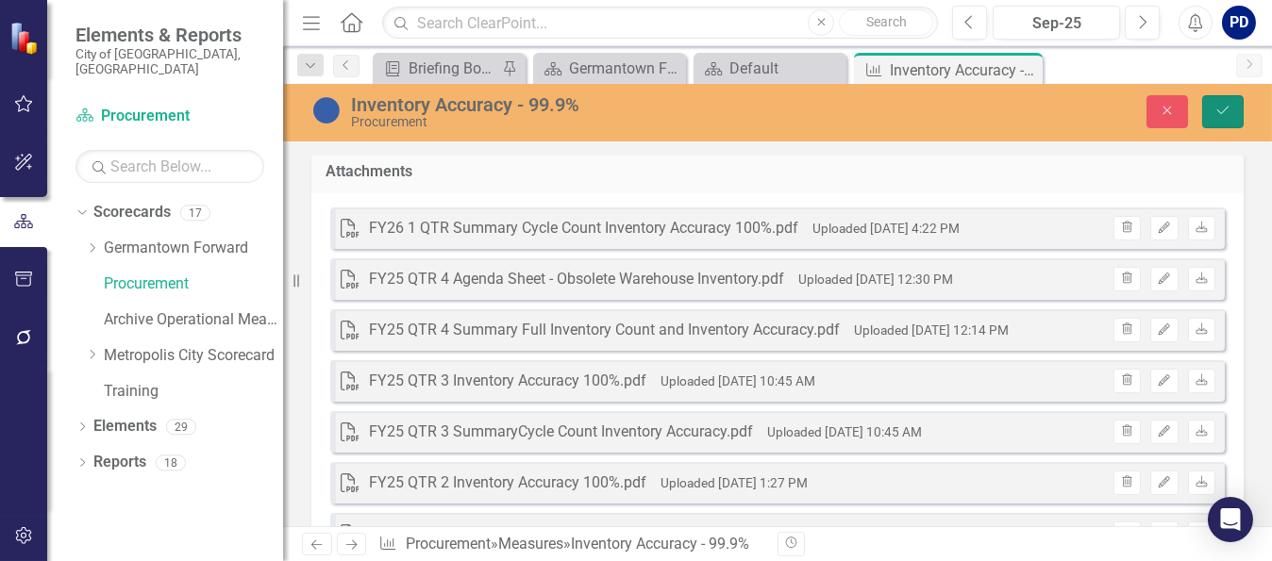
click at [1221, 104] on icon "Save" at bounding box center [1222, 110] width 17 height 13
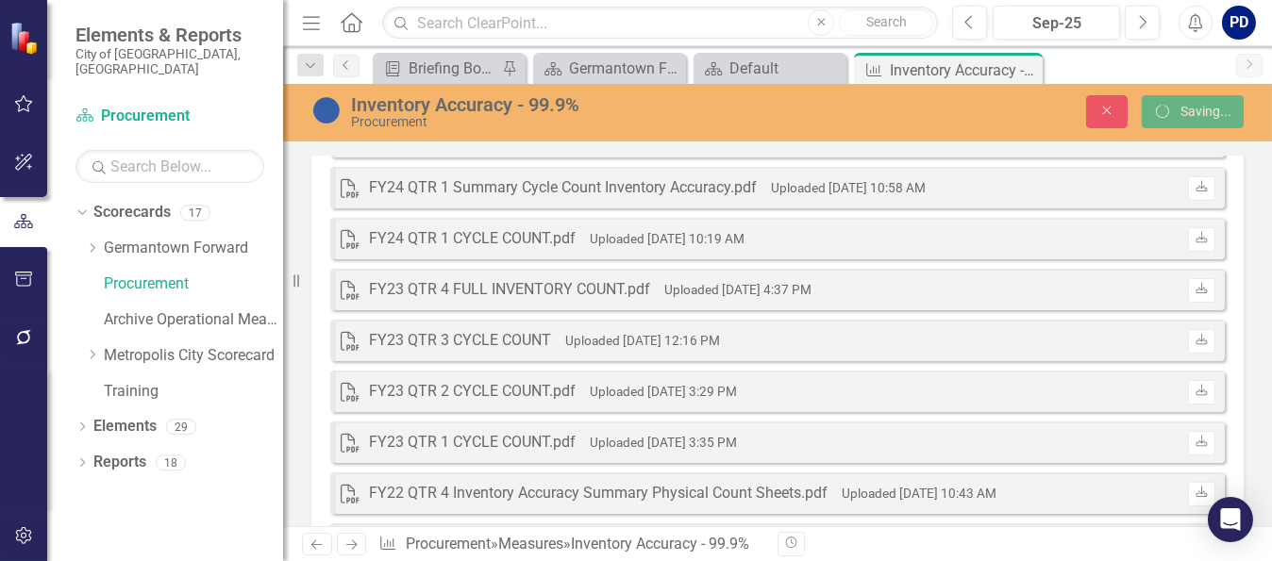
scroll to position [1890, 0]
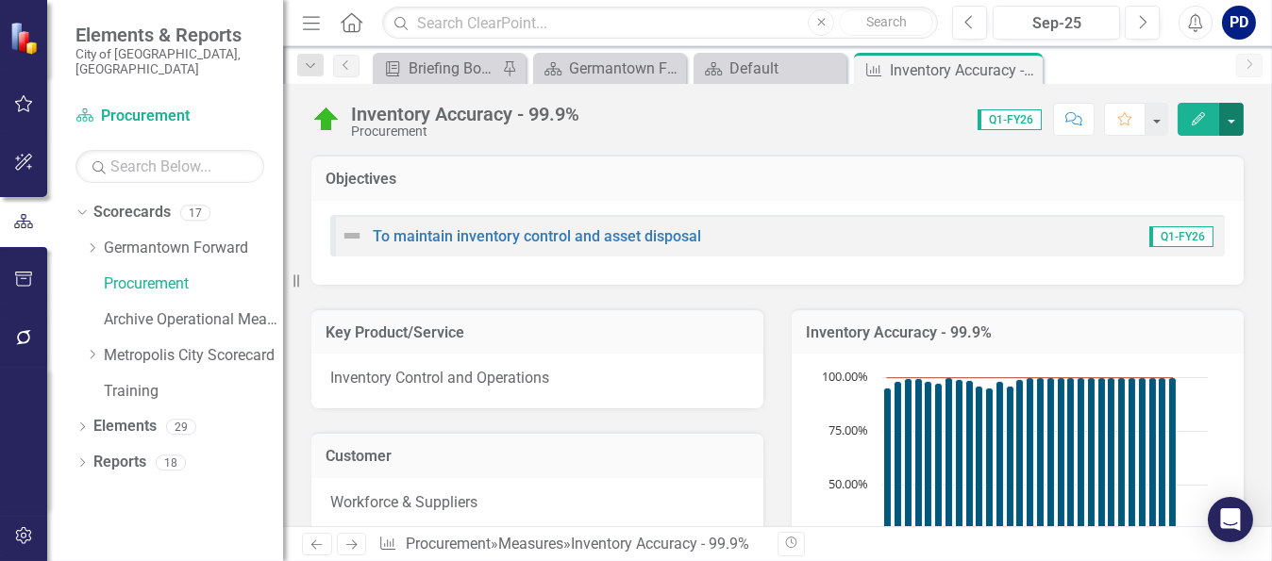
click at [1233, 115] on button "button" at bounding box center [1231, 119] width 25 height 33
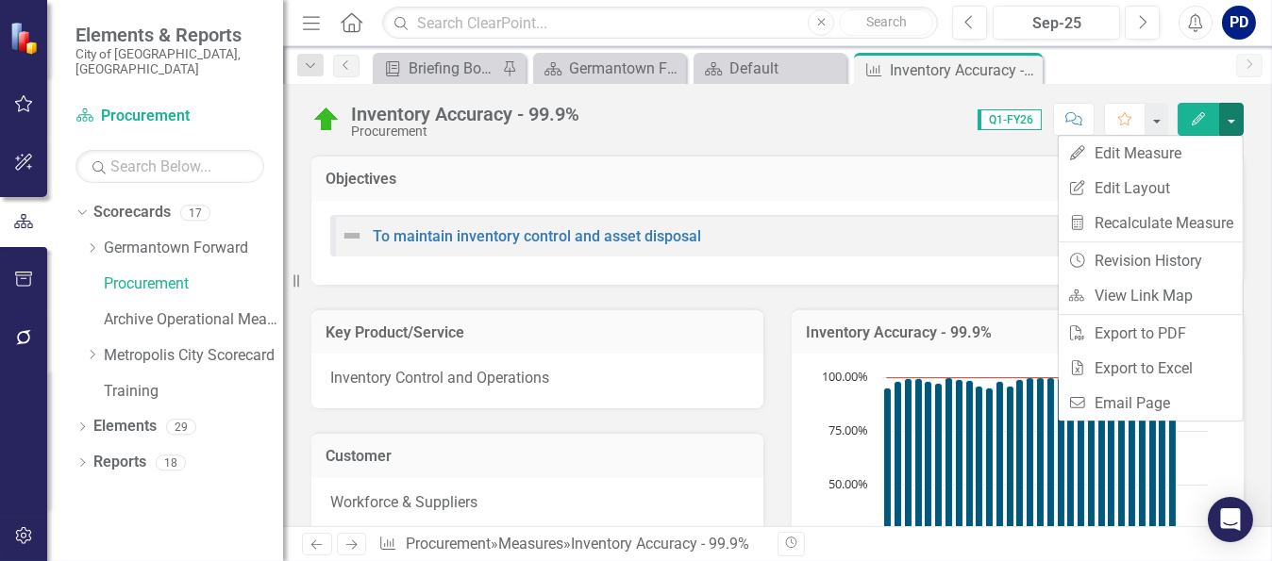
click at [863, 174] on h3 "Objectives" at bounding box center [778, 179] width 904 height 17
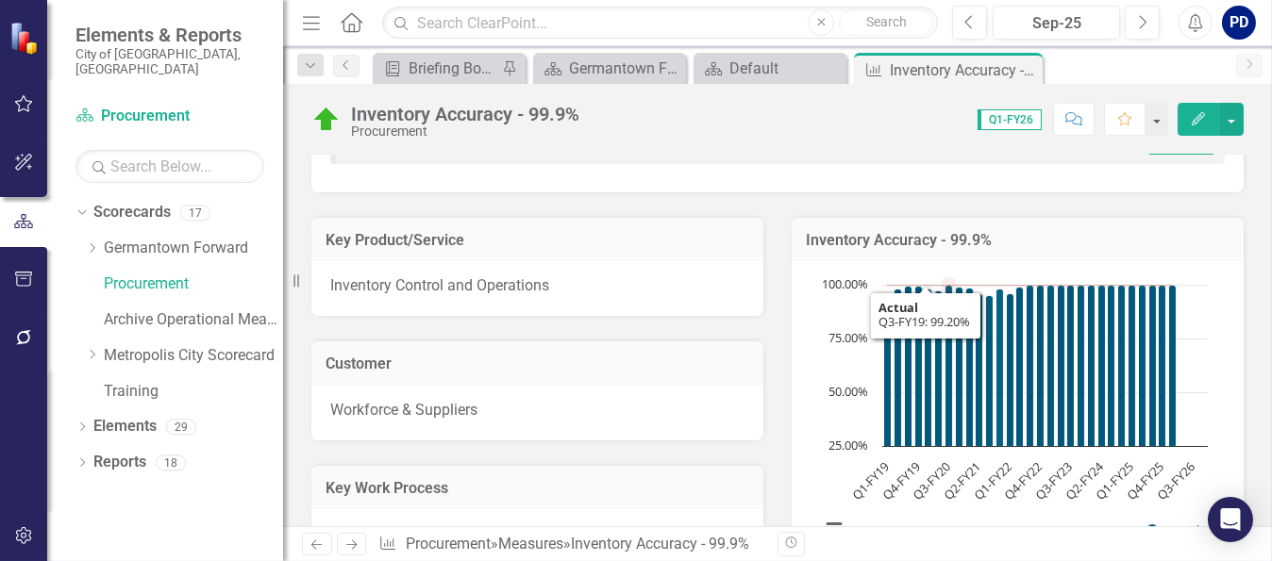
scroll to position [0, 0]
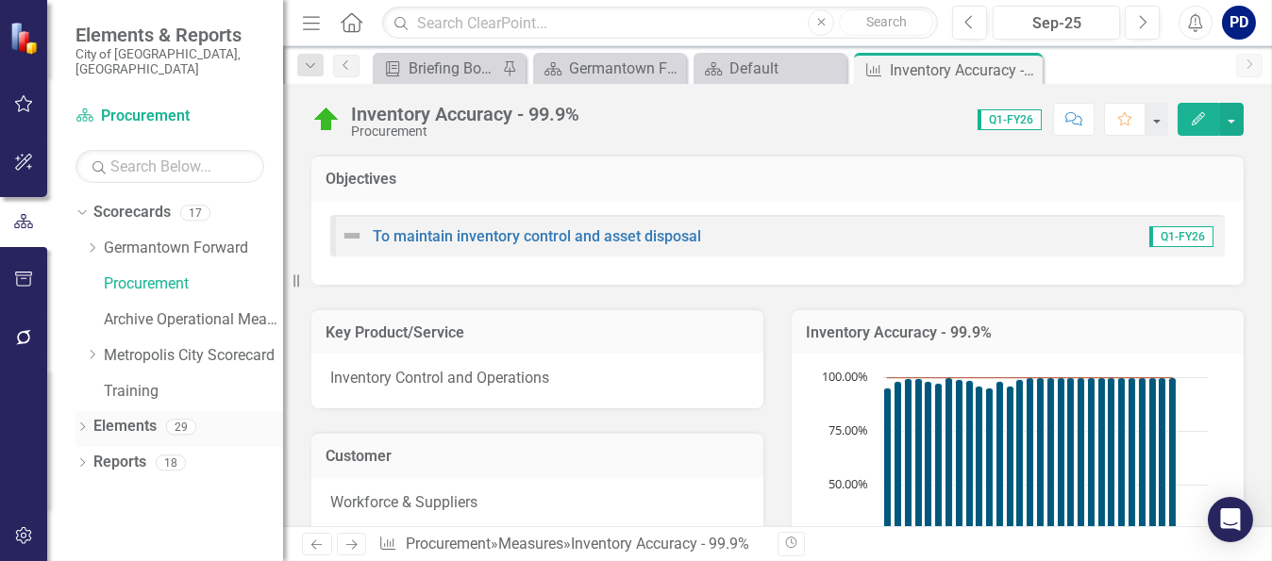
click at [122, 416] on link "Elements" at bounding box center [124, 427] width 63 height 22
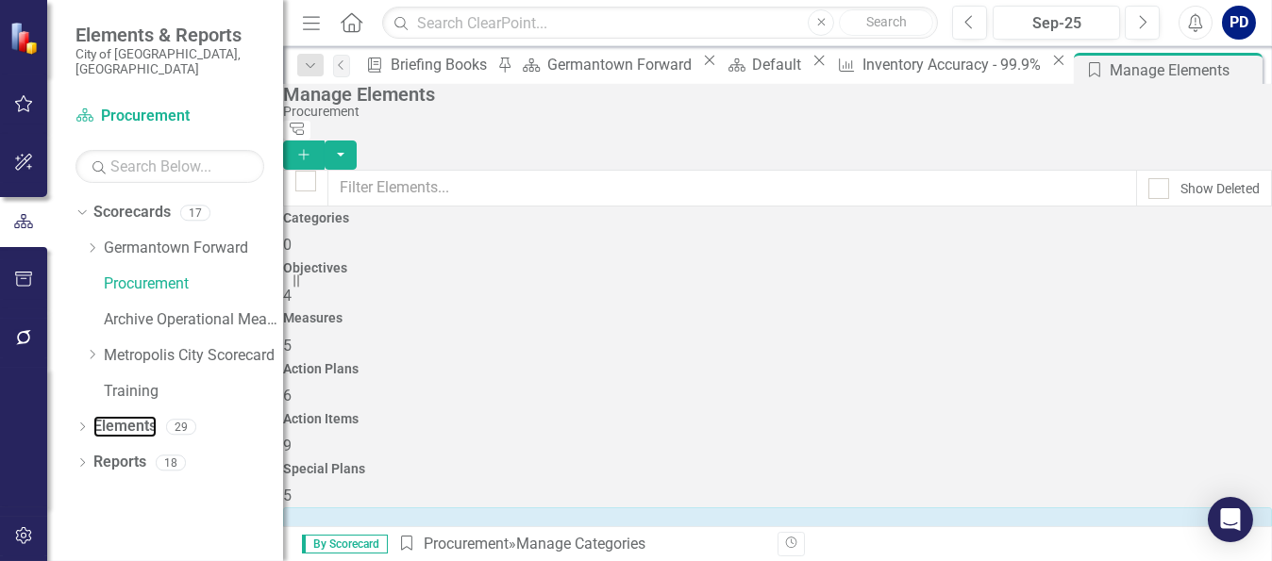
scroll to position [353, 0]
click at [85, 424] on icon "Dropdown" at bounding box center [81, 429] width 13 height 10
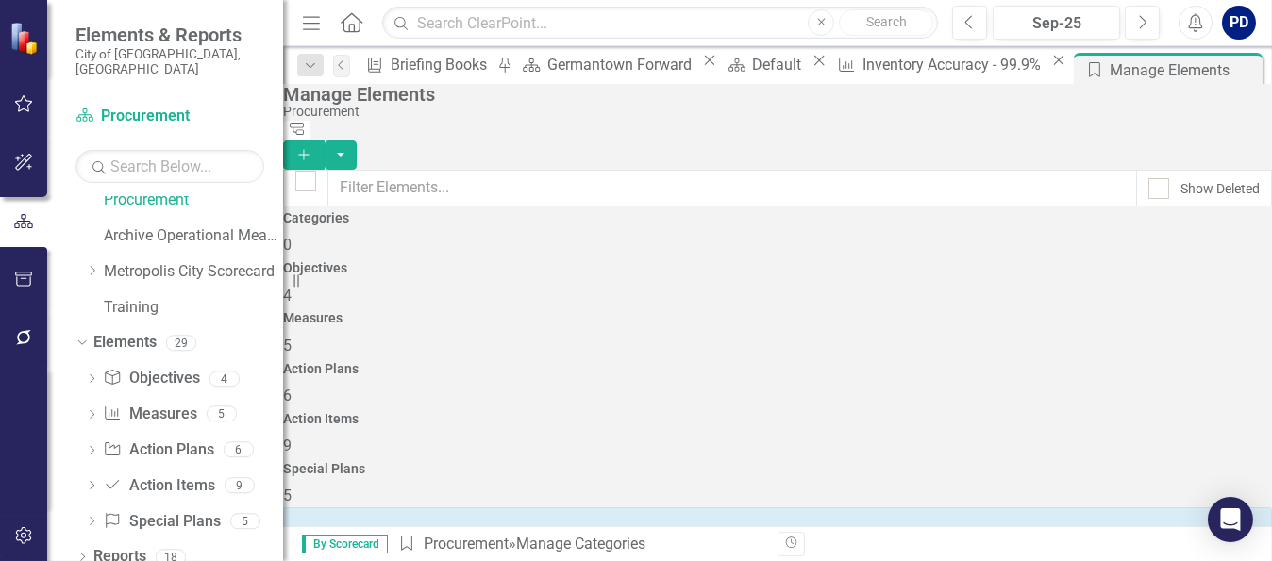
scroll to position [0, 0]
click at [542, 279] on div "Objectives 4" at bounding box center [777, 283] width 989 height 45
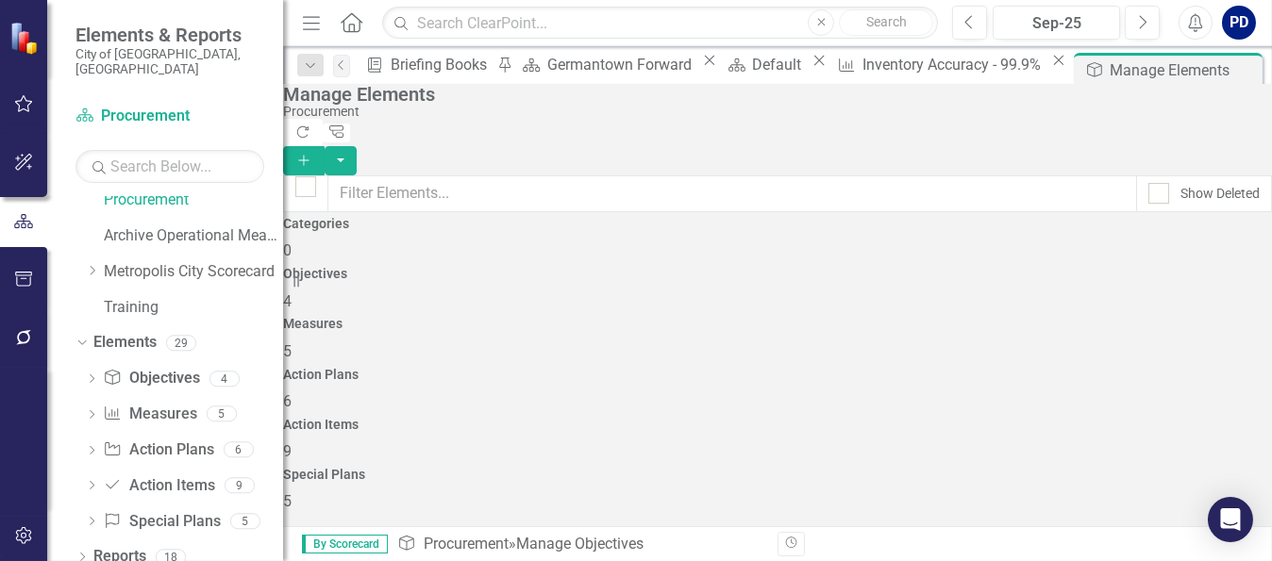
scroll to position [51, 0]
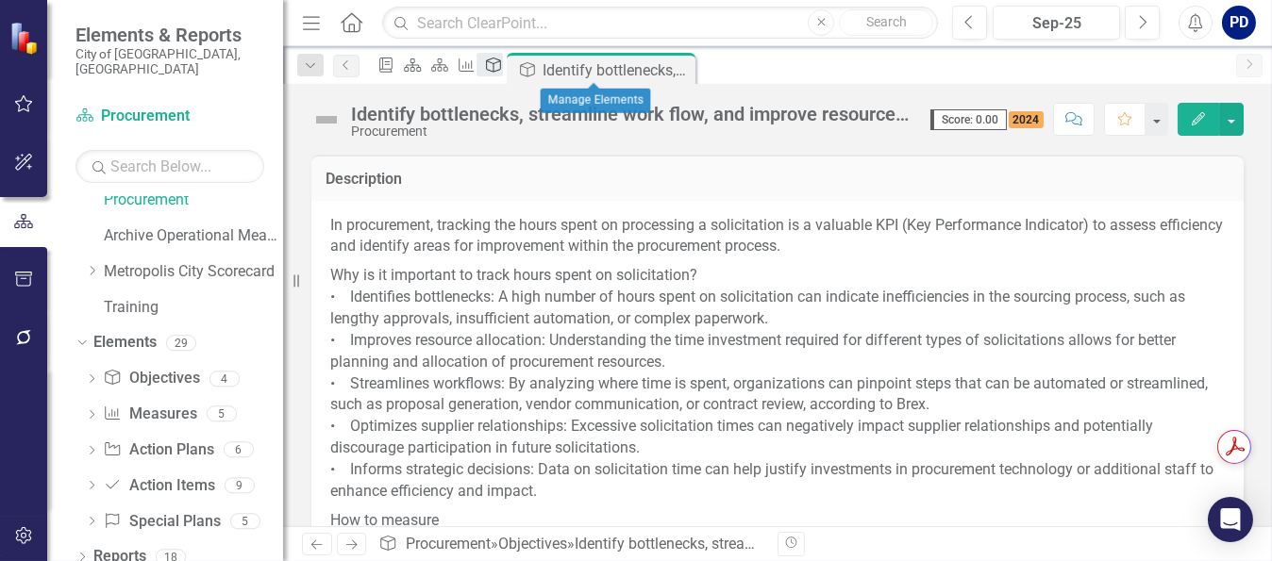
click at [503, 71] on icon "Objective" at bounding box center [493, 65] width 19 height 15
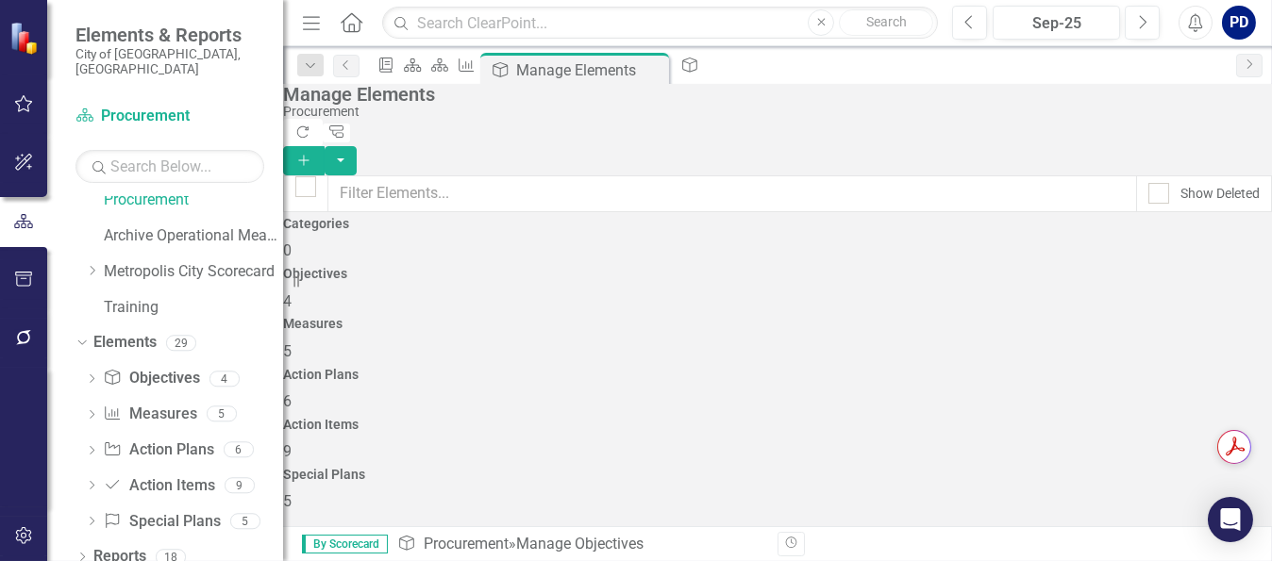
scroll to position [51, 0]
click at [292, 343] on span "5" at bounding box center [287, 352] width 8 height 18
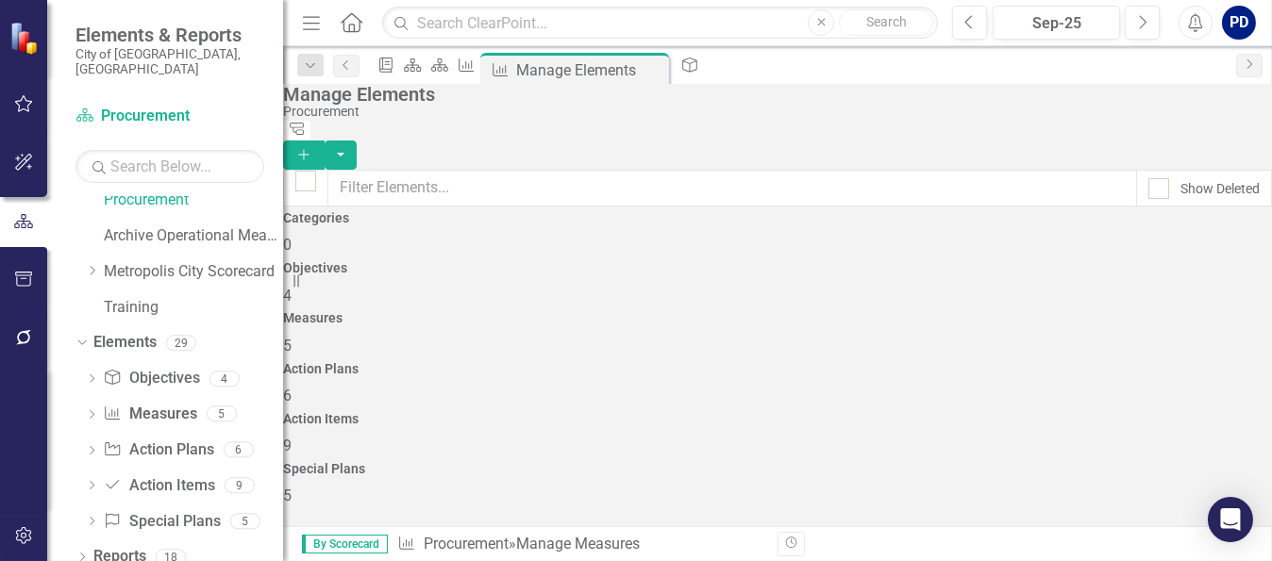
scroll to position [109, 0]
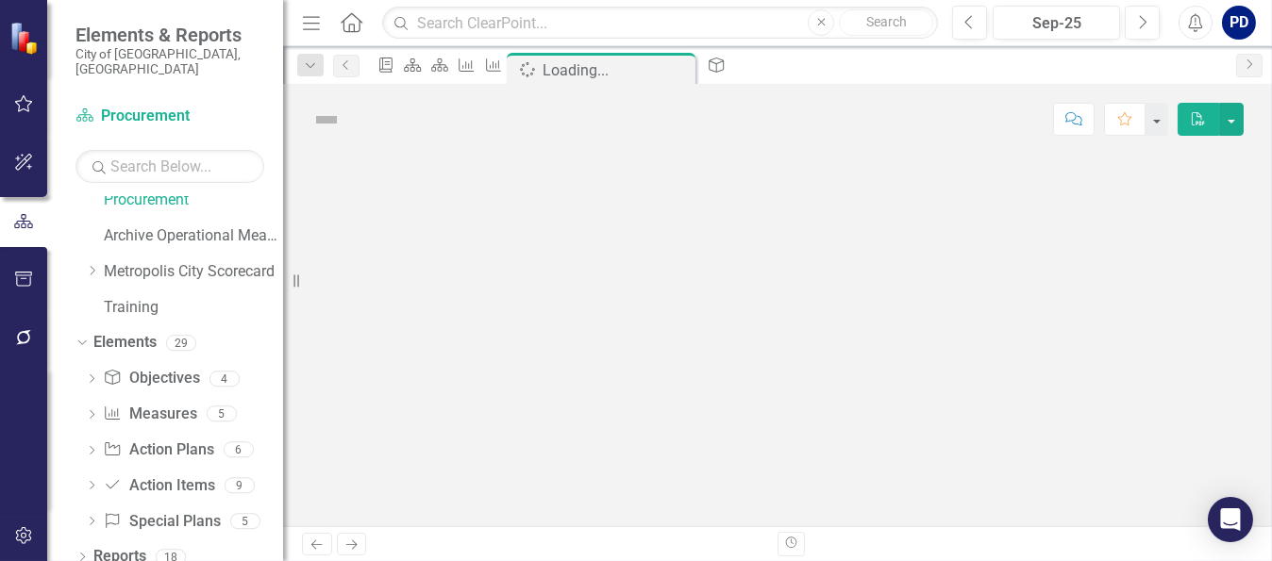
click at [560, 492] on div at bounding box center [777, 341] width 989 height 372
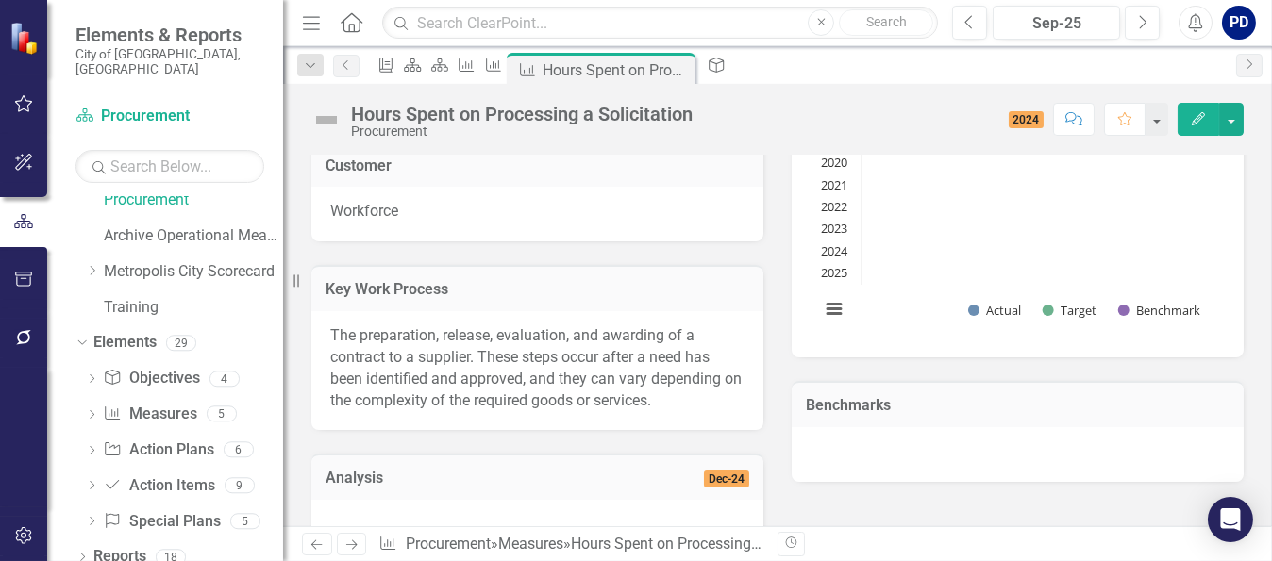
scroll to position [283, 0]
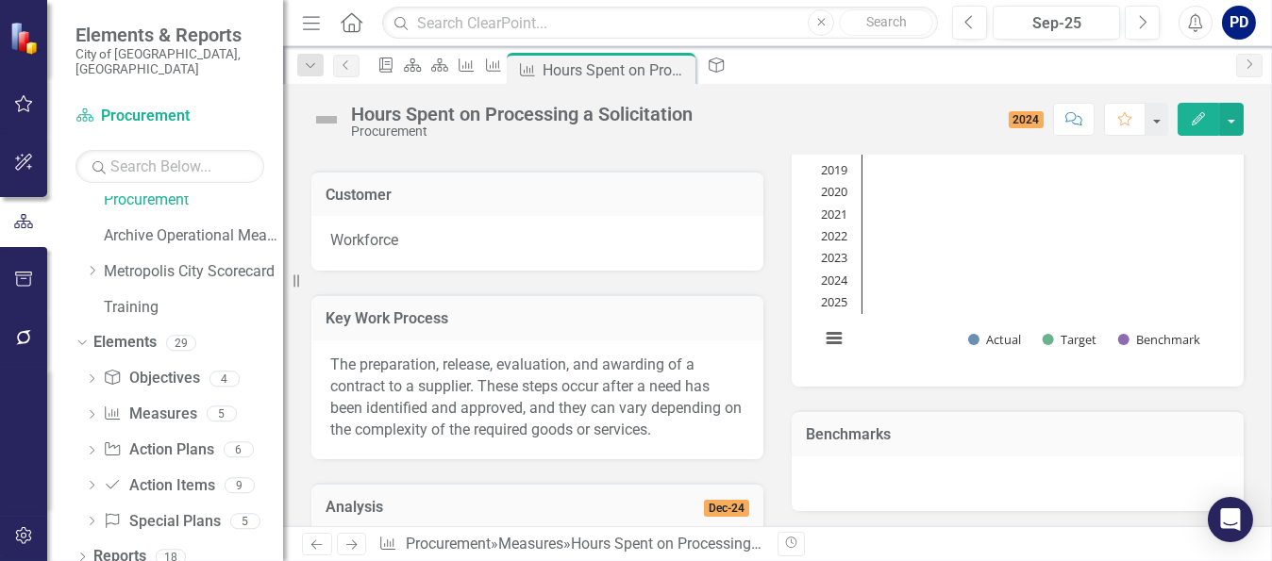
click at [823, 394] on div "Benchmarks" at bounding box center [1017, 449] width 480 height 125
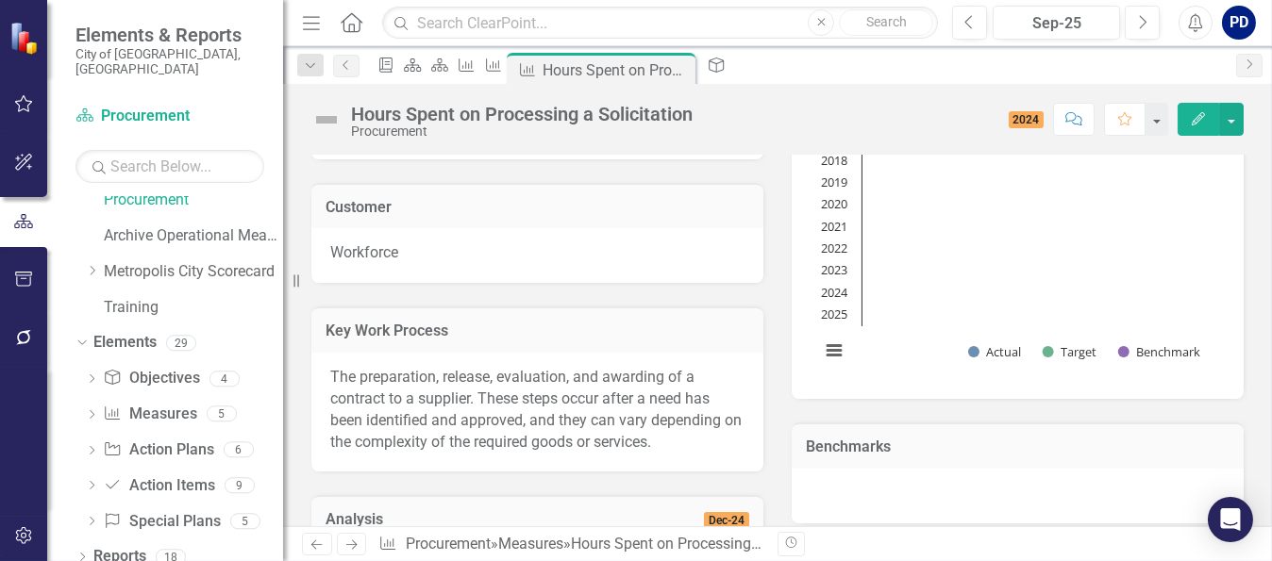
scroll to position [0, 0]
